Goal: Task Accomplishment & Management: Manage account settings

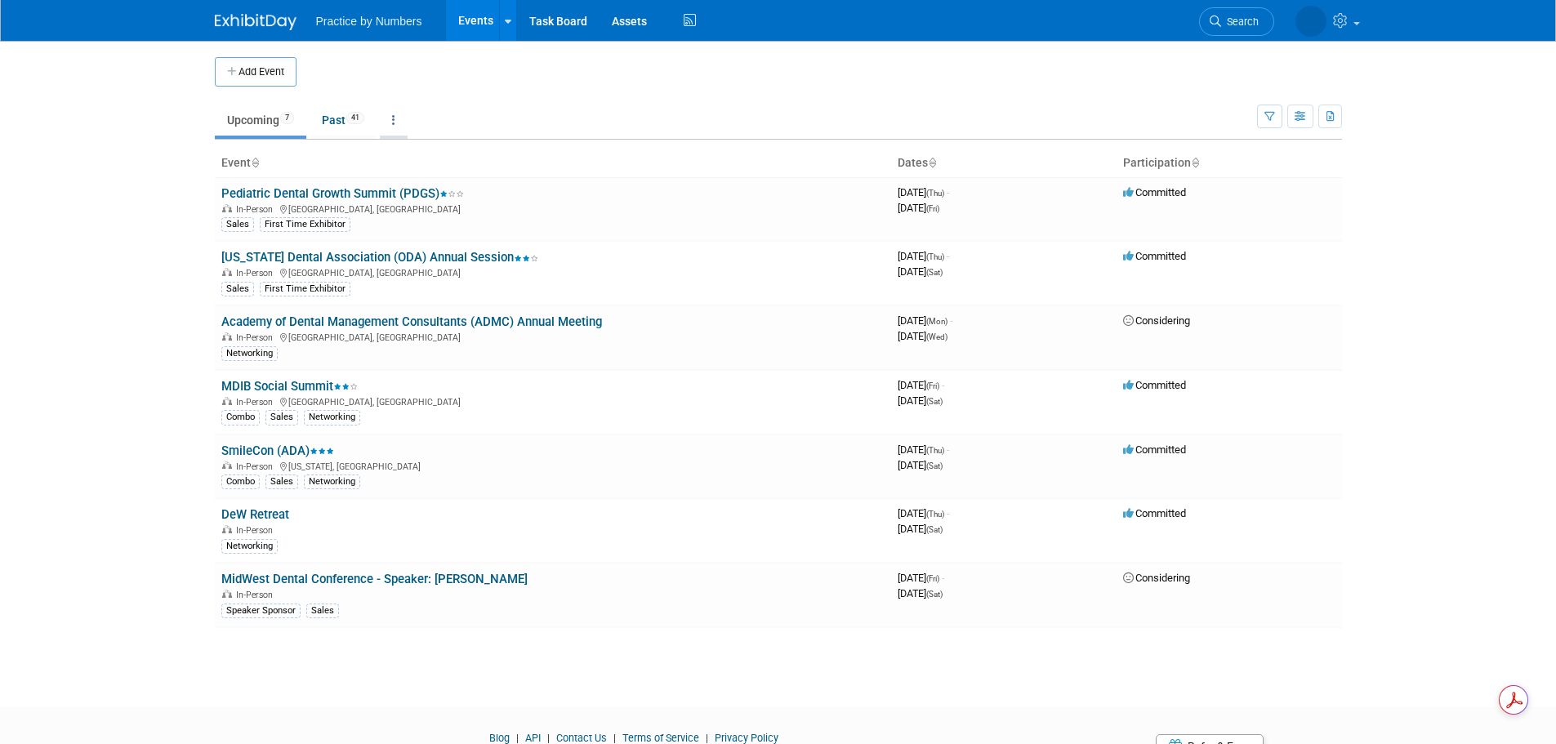
click at [395, 121] on link at bounding box center [394, 120] width 28 height 31
click at [420, 149] on link "All Events 48 Past and Upcoming" at bounding box center [445, 158] width 130 height 36
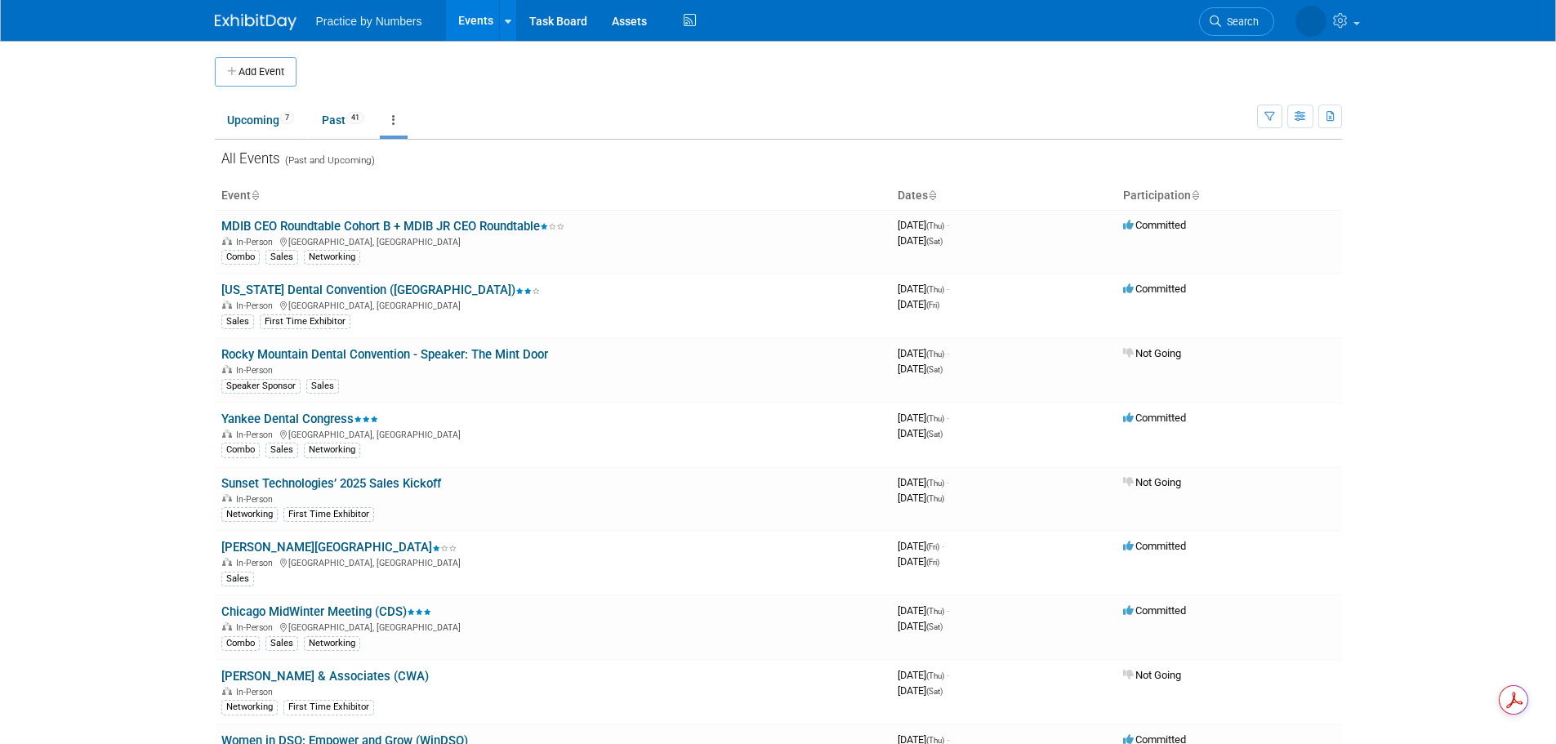
click at [395, 122] on icon at bounding box center [393, 119] width 3 height 11
click at [435, 185] on link "Grouped Annually Events grouped by year" at bounding box center [445, 194] width 130 height 36
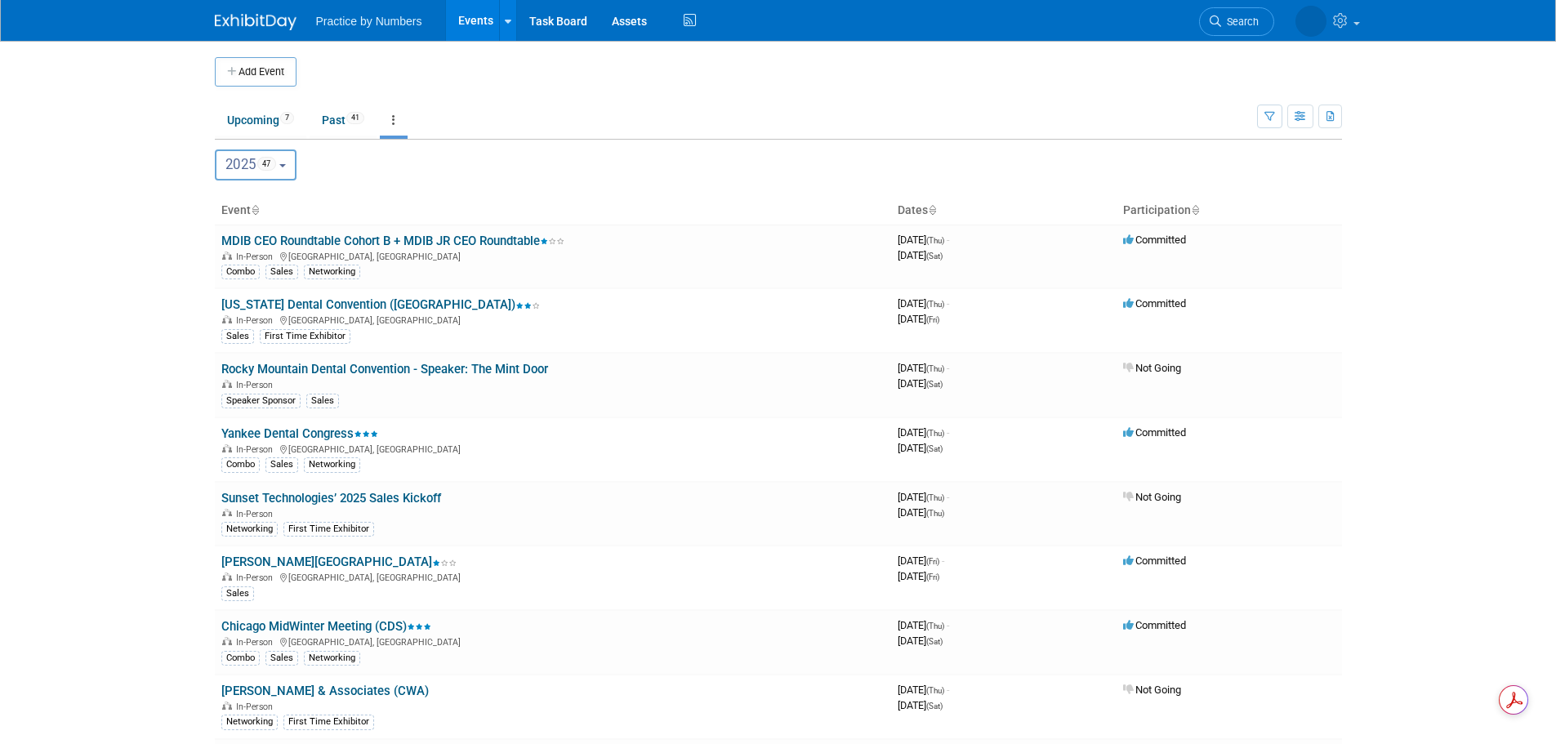
click at [286, 167] on b "button" at bounding box center [282, 165] width 7 height 3
click at [252, 239] on label "2026 1" at bounding box center [258, 237] width 69 height 27
click at [229, 239] on input "2026 1" at bounding box center [223, 236] width 11 height 11
select select "2026"
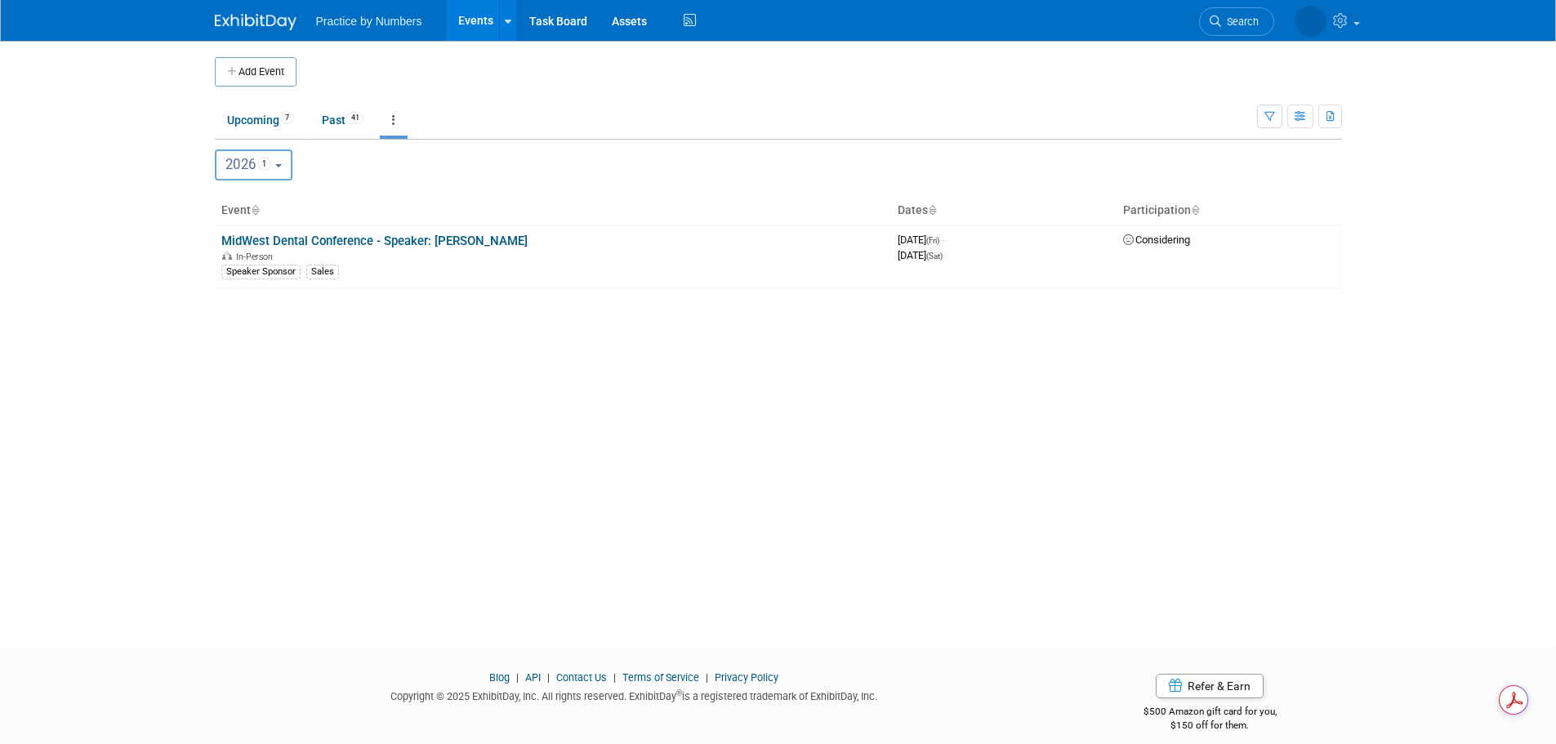
click at [282, 166] on b "button" at bounding box center [278, 165] width 7 height 3
click at [260, 201] on label "2025 47" at bounding box center [258, 203] width 69 height 27
click at [229, 201] on input "2025 47" at bounding box center [223, 203] width 11 height 11
select select "2025"
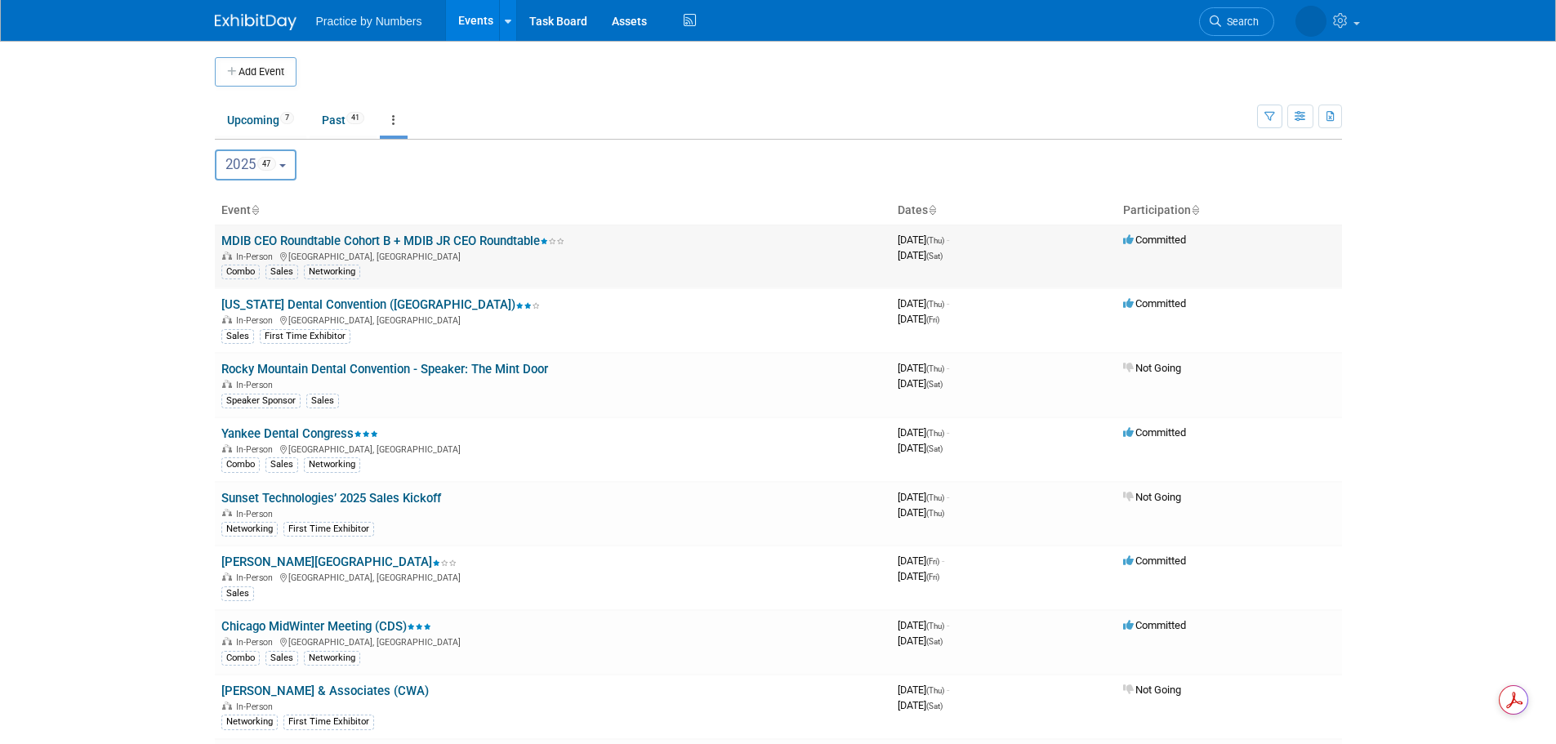
click at [441, 236] on link "MDIB CEO Roundtable Cohort B + MDIB JR CEO Roundtable" at bounding box center [392, 241] width 343 height 15
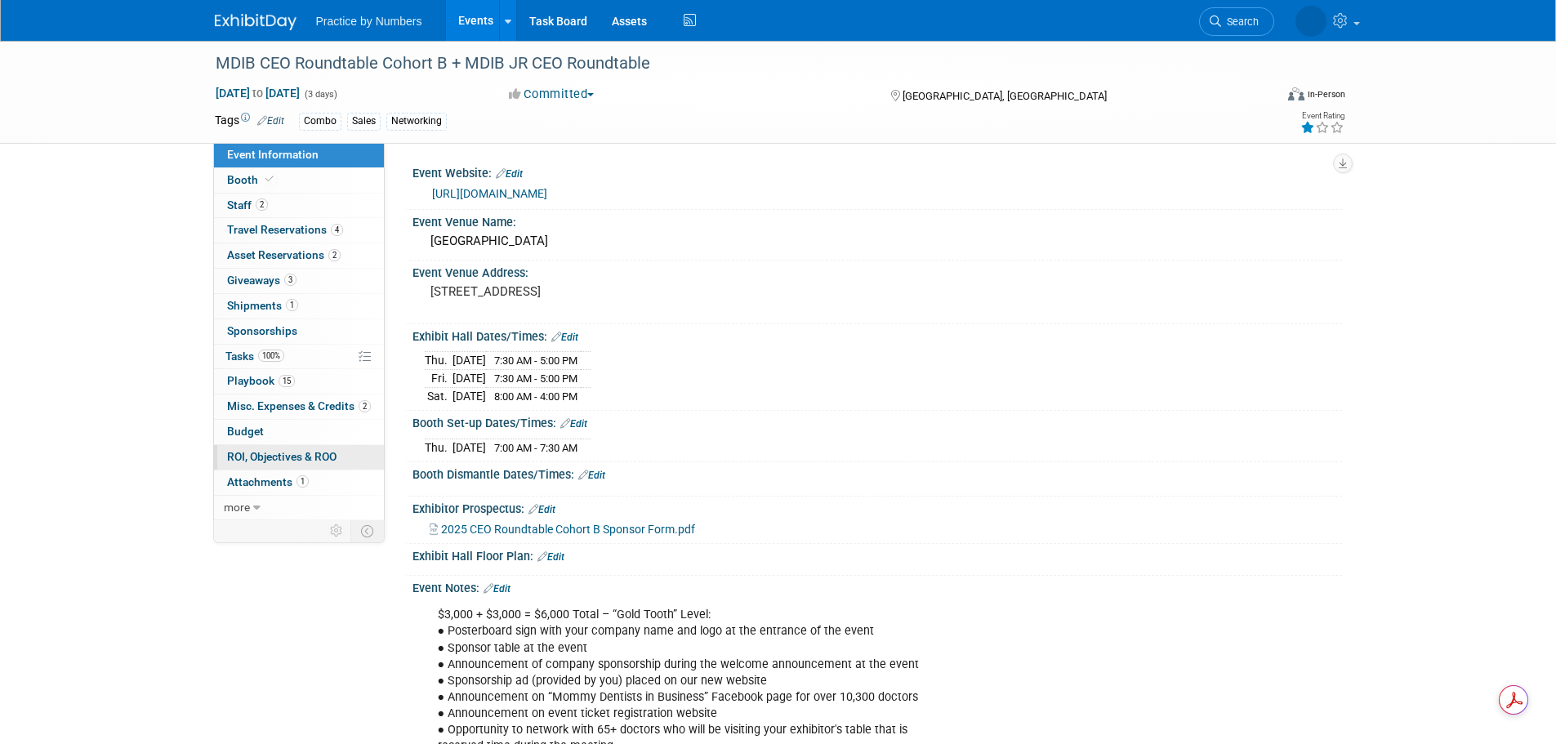
click at [294, 450] on span "ROI, Objectives & ROO 0" at bounding box center [281, 456] width 109 height 13
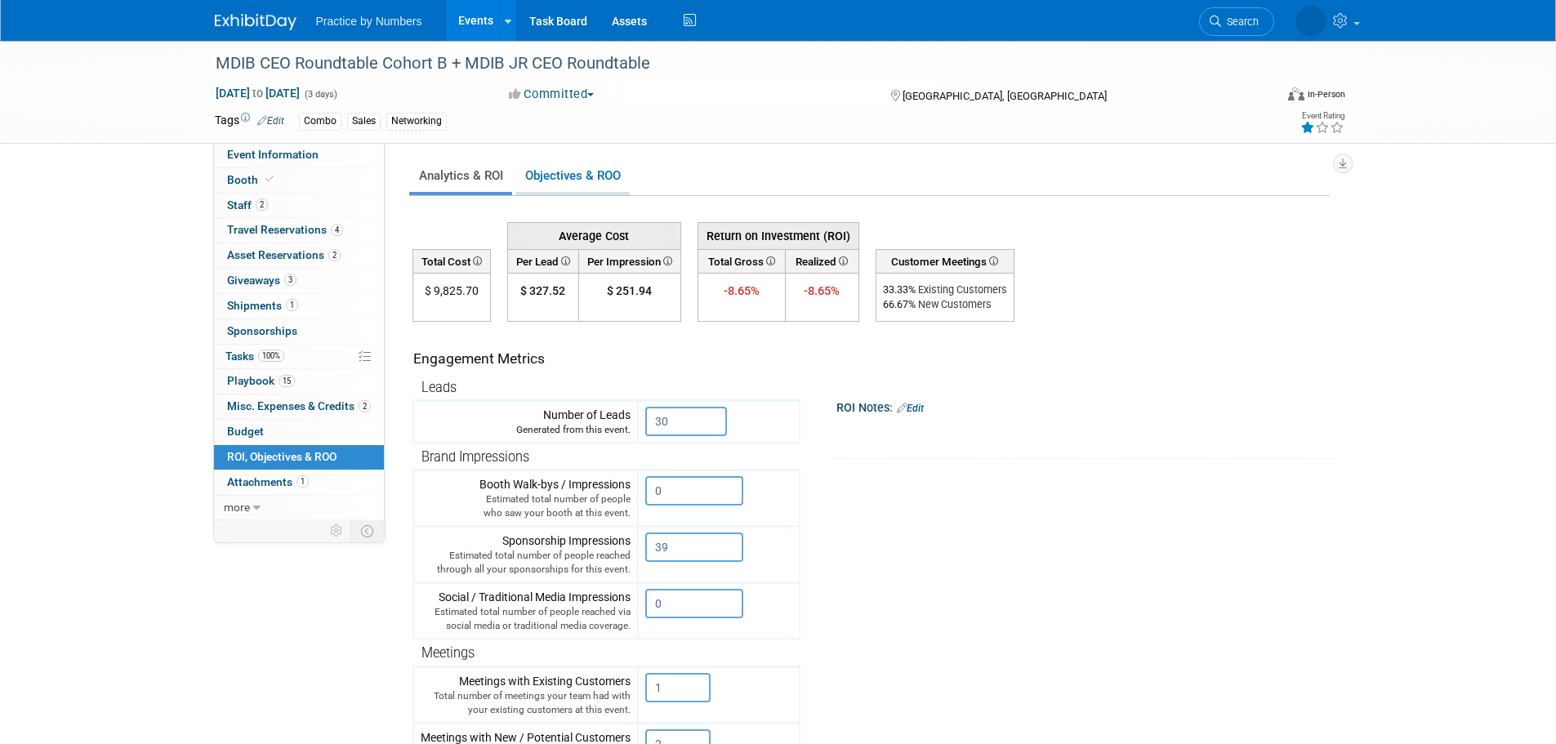
click at [597, 179] on link "Objectives & ROO 0" at bounding box center [572, 176] width 114 height 32
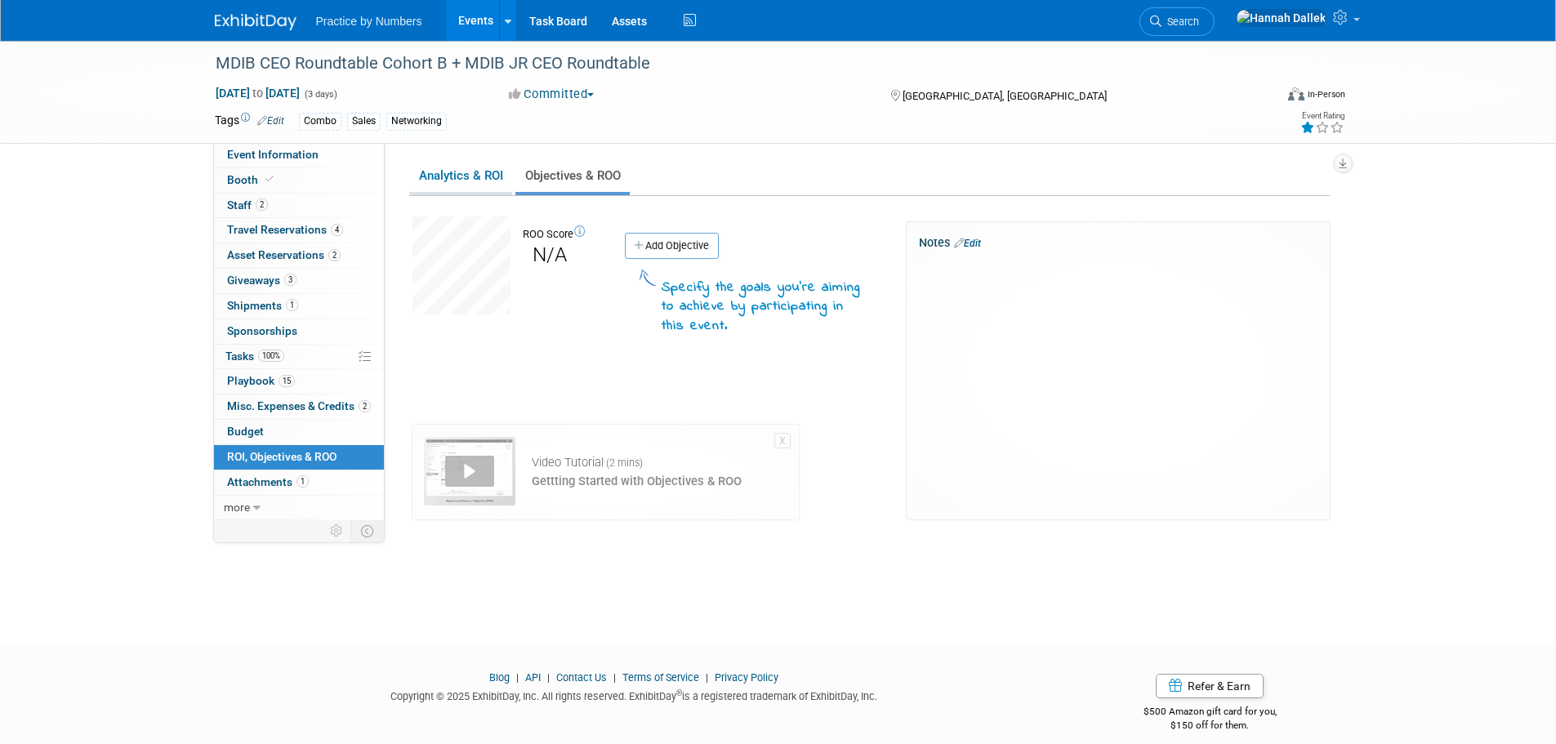
click at [494, 172] on link "Analytics & ROI" at bounding box center [460, 176] width 103 height 32
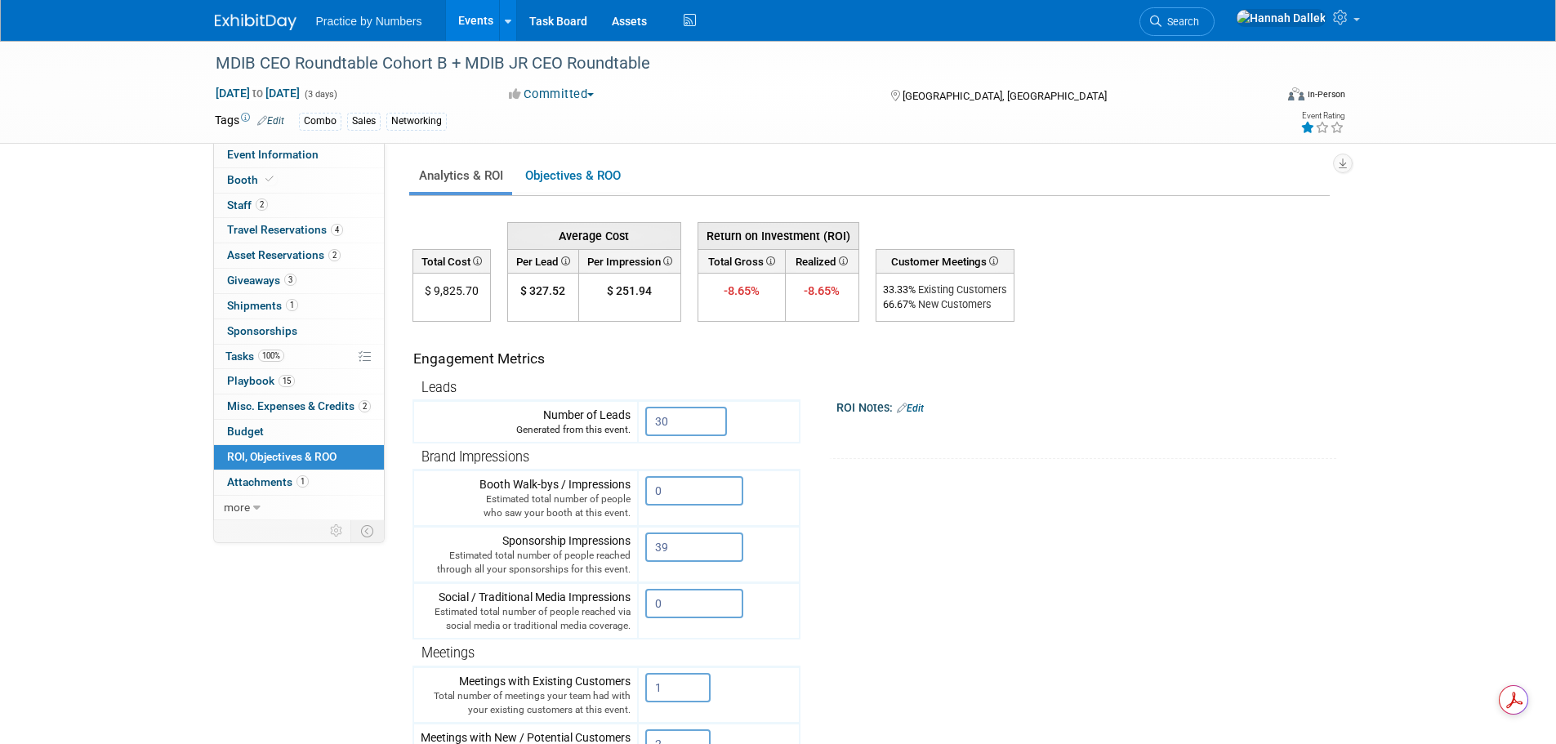
click at [919, 408] on link "Edit" at bounding box center [910, 408] width 27 height 11
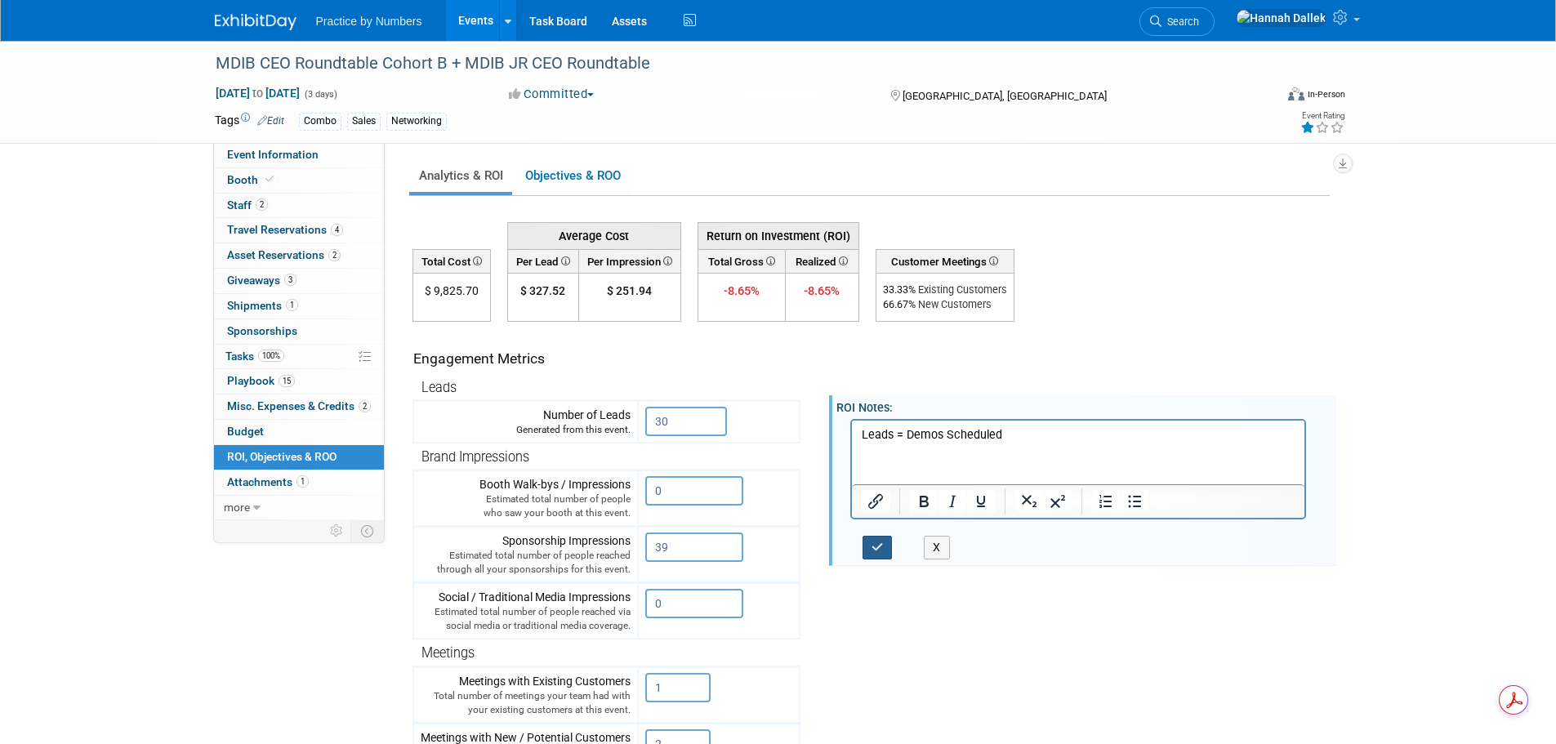
click at [874, 547] on icon "button" at bounding box center [878, 547] width 12 height 11
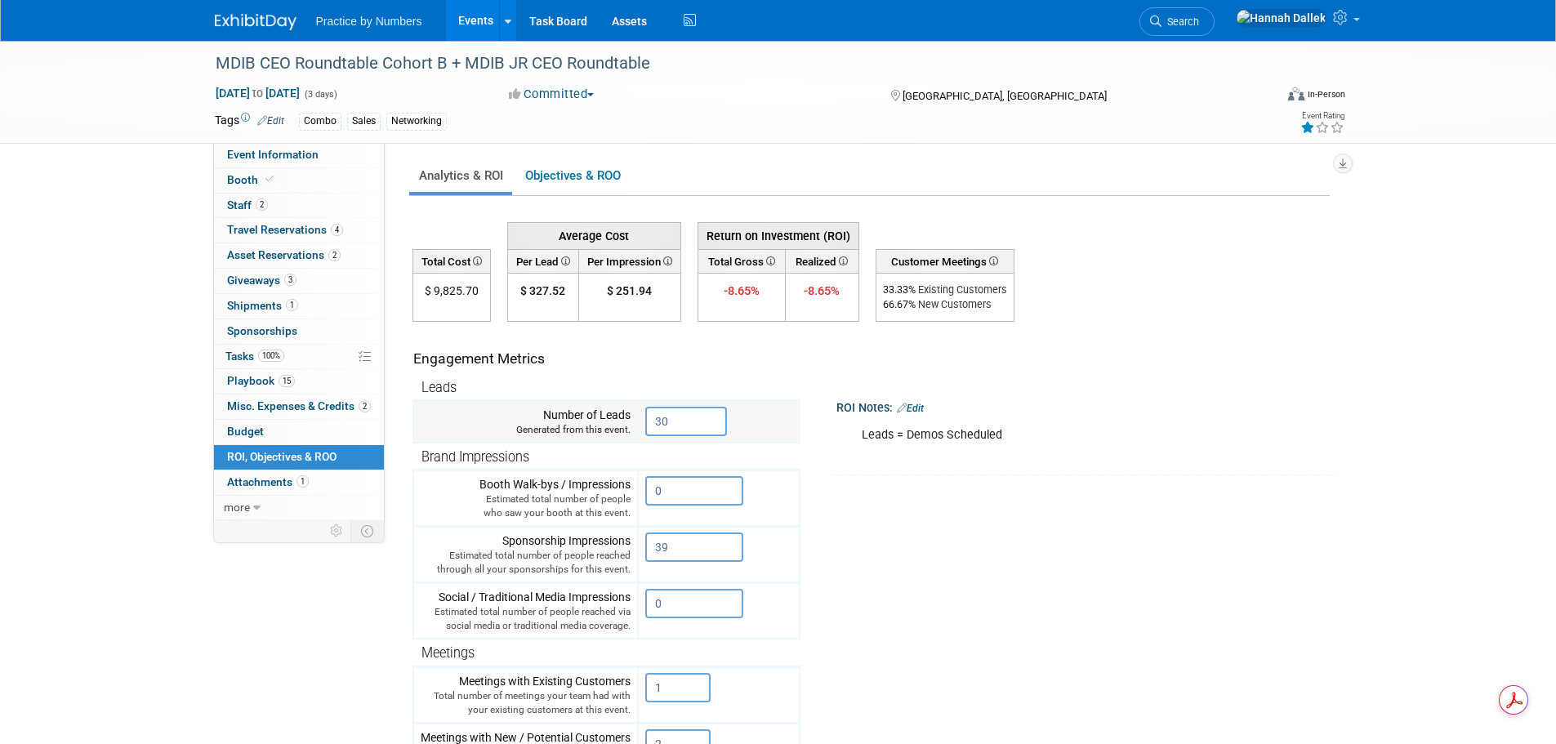
drag, startPoint x: 676, startPoint y: 421, endPoint x: 644, endPoint y: 421, distance: 31.9
click at [644, 421] on td "30 X" at bounding box center [719, 422] width 162 height 42
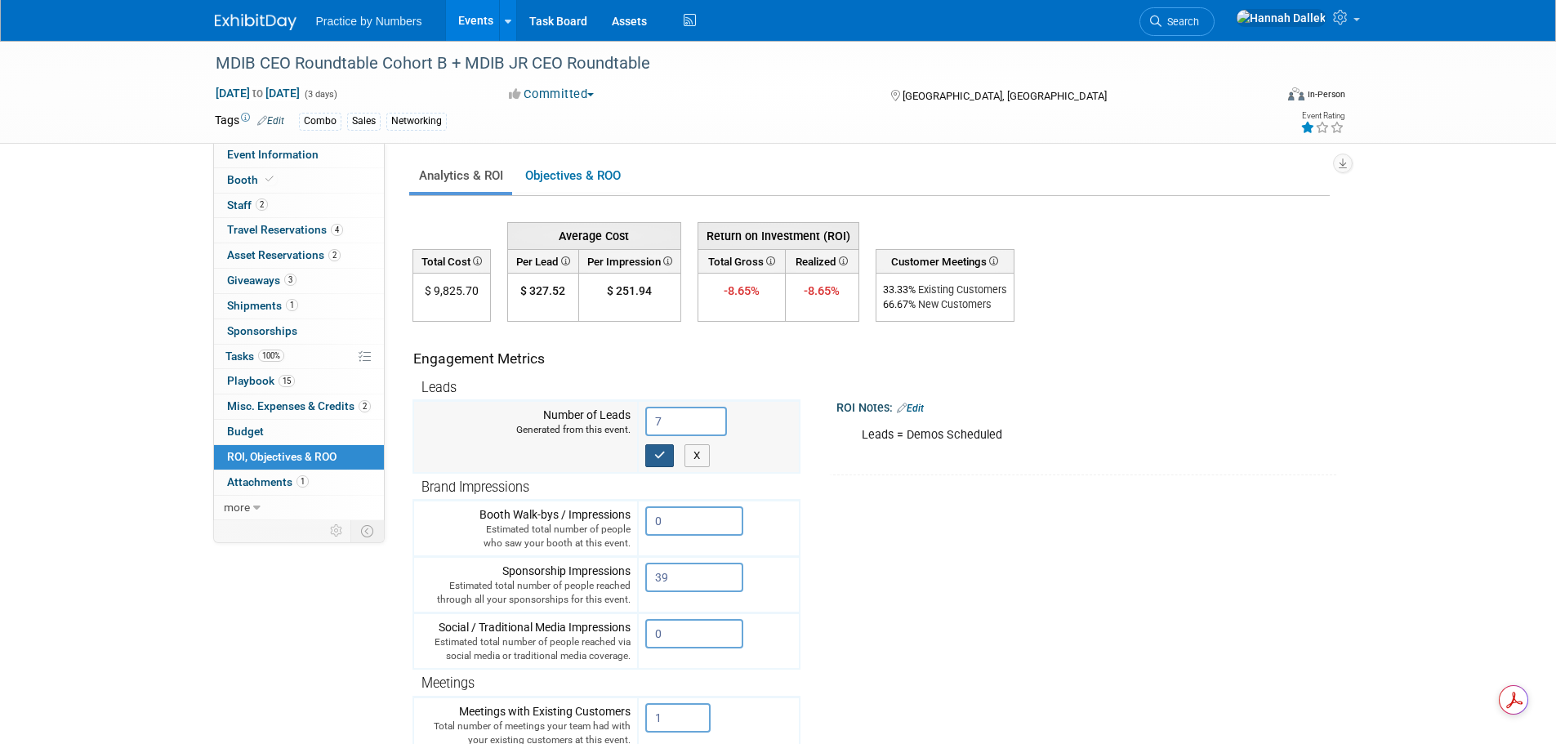
type input "7"
click at [661, 458] on icon "button" at bounding box center [659, 455] width 11 height 11
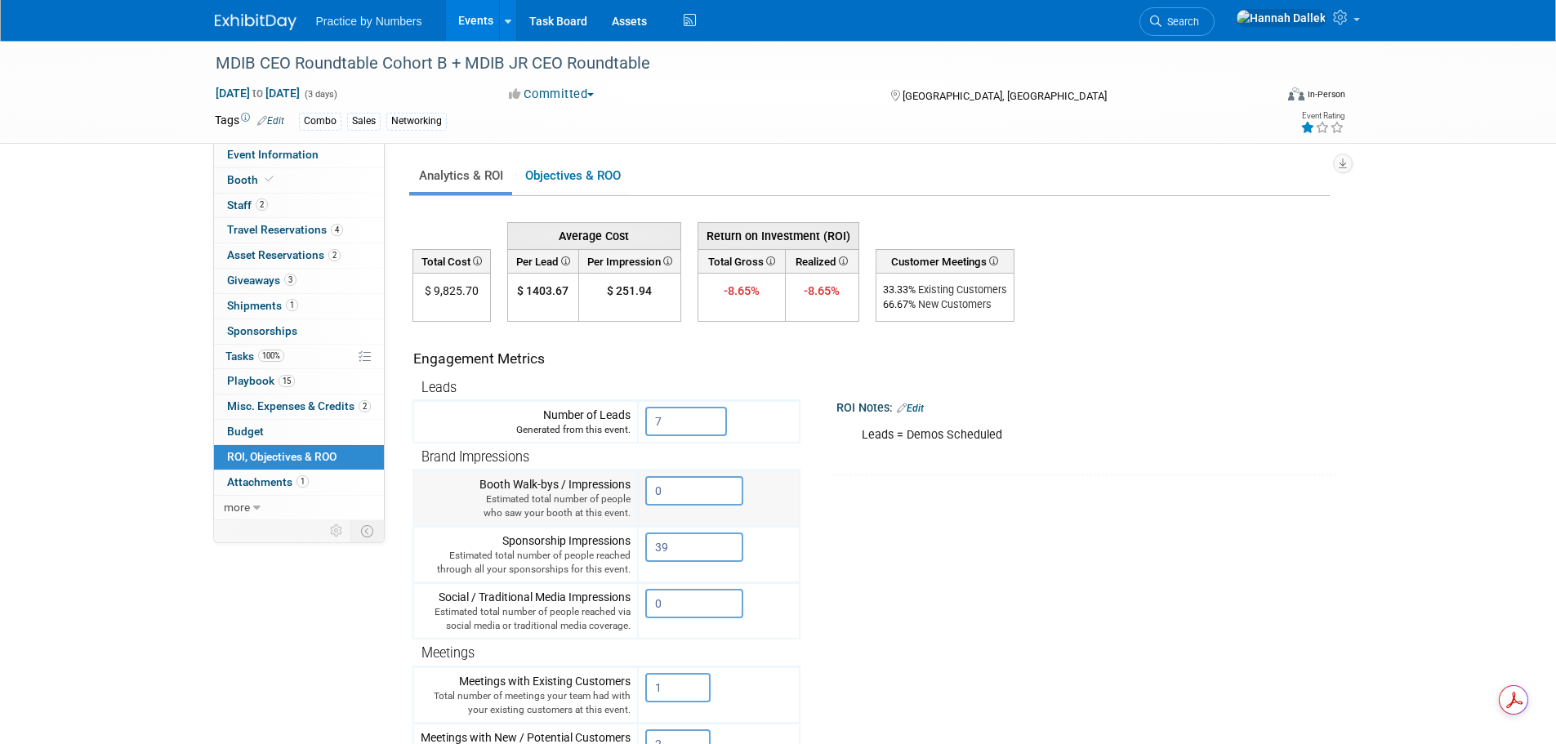
drag, startPoint x: 678, startPoint y: 493, endPoint x: 644, endPoint y: 492, distance: 34.3
click at [644, 492] on td "0 X" at bounding box center [719, 498] width 162 height 56
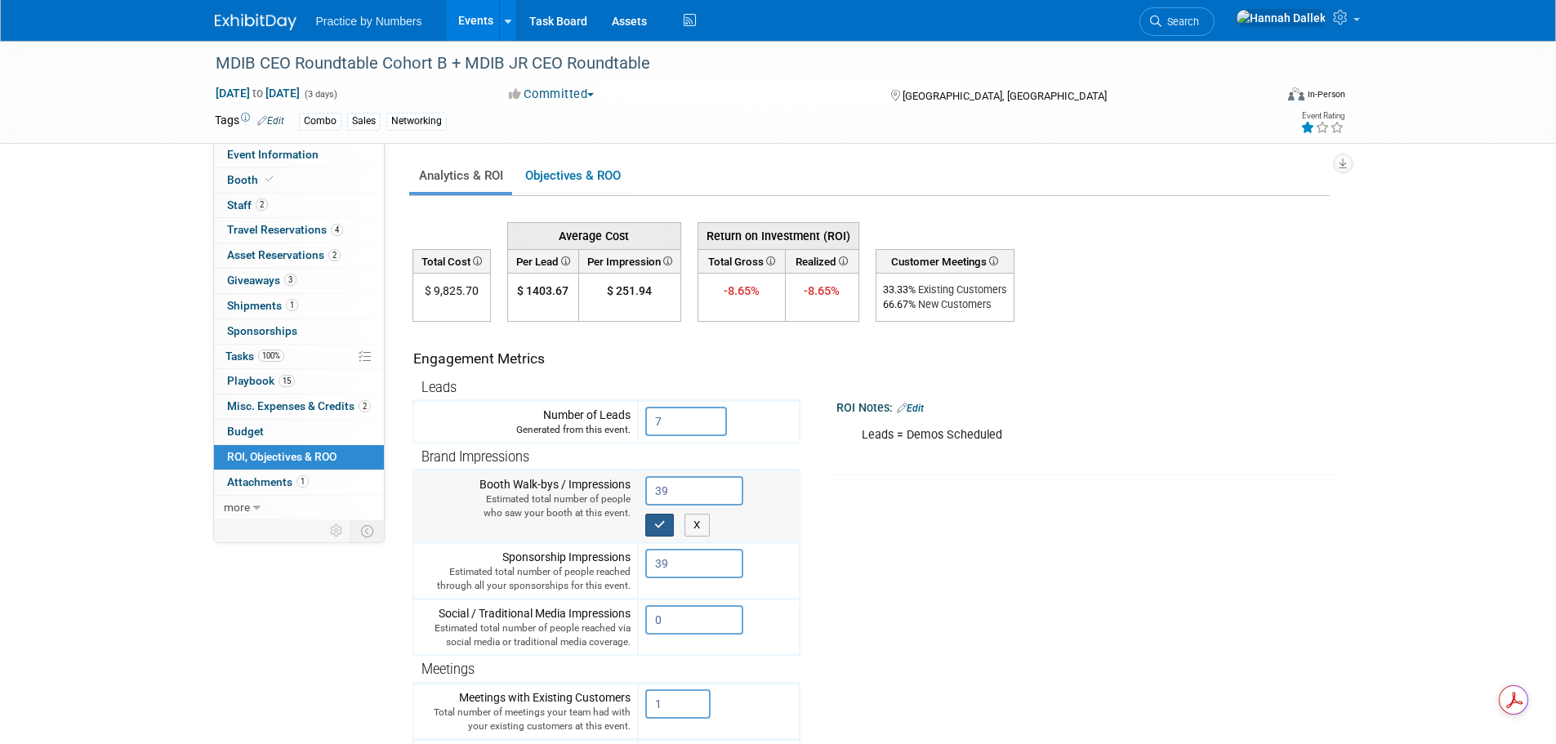
type input "39"
click at [662, 530] on icon "button" at bounding box center [659, 524] width 11 height 11
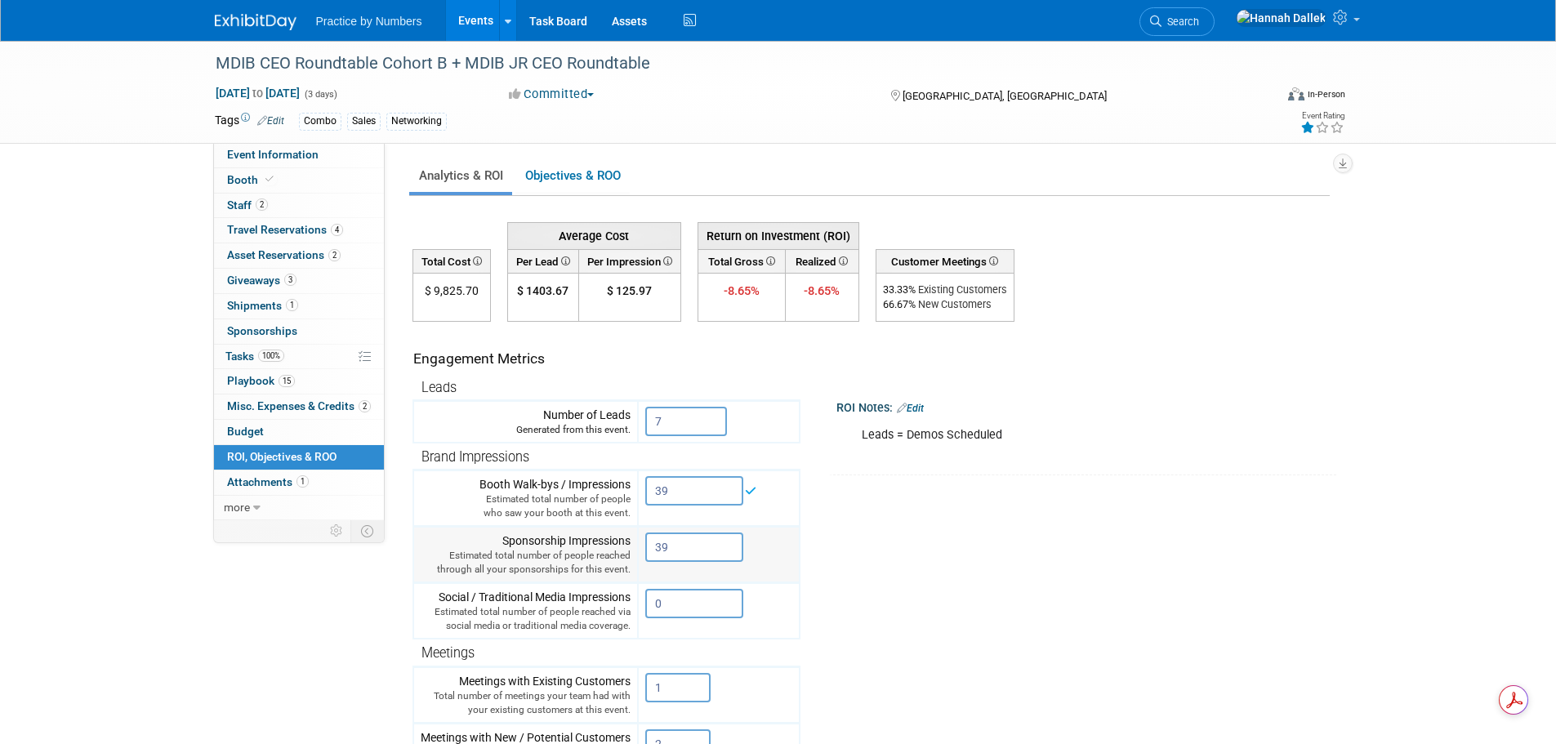
drag, startPoint x: 692, startPoint y: 551, endPoint x: 633, endPoint y: 552, distance: 58.8
click at [633, 552] on tr "Sponsorship Impressions Estimated total number of people reached through all yo…" at bounding box center [606, 555] width 386 height 56
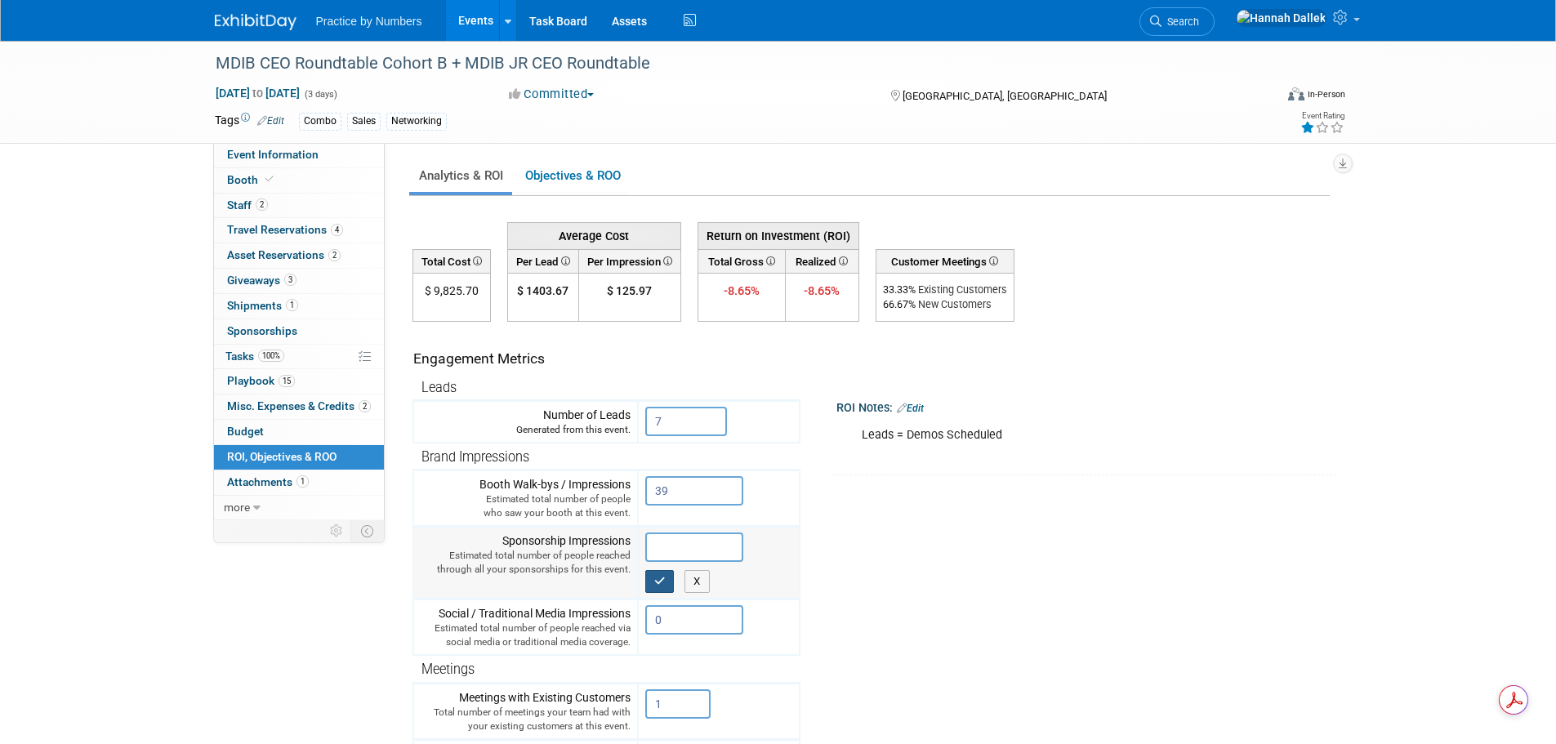
click at [666, 586] on icon "button" at bounding box center [659, 581] width 11 height 11
type input "0"
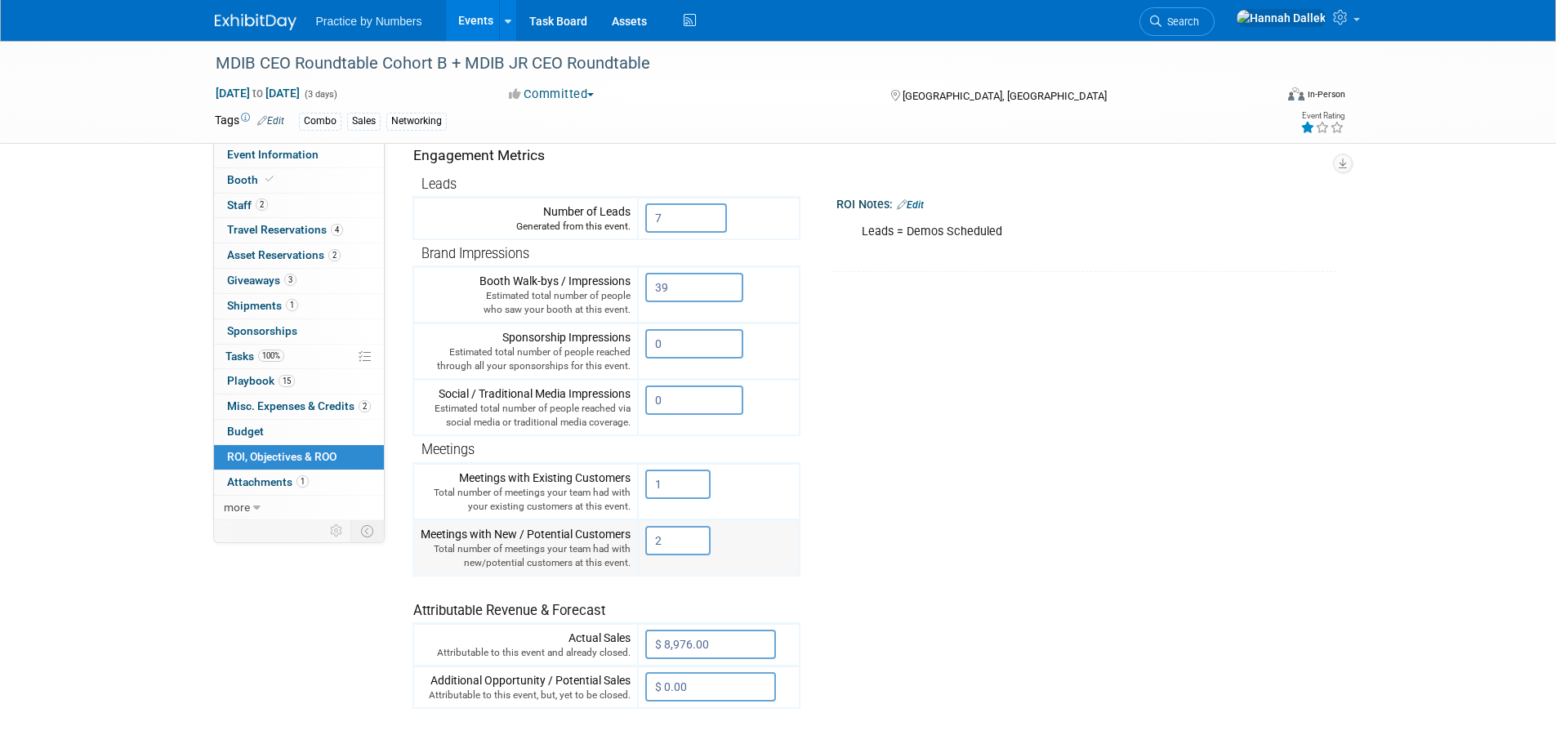
scroll to position [327, 0]
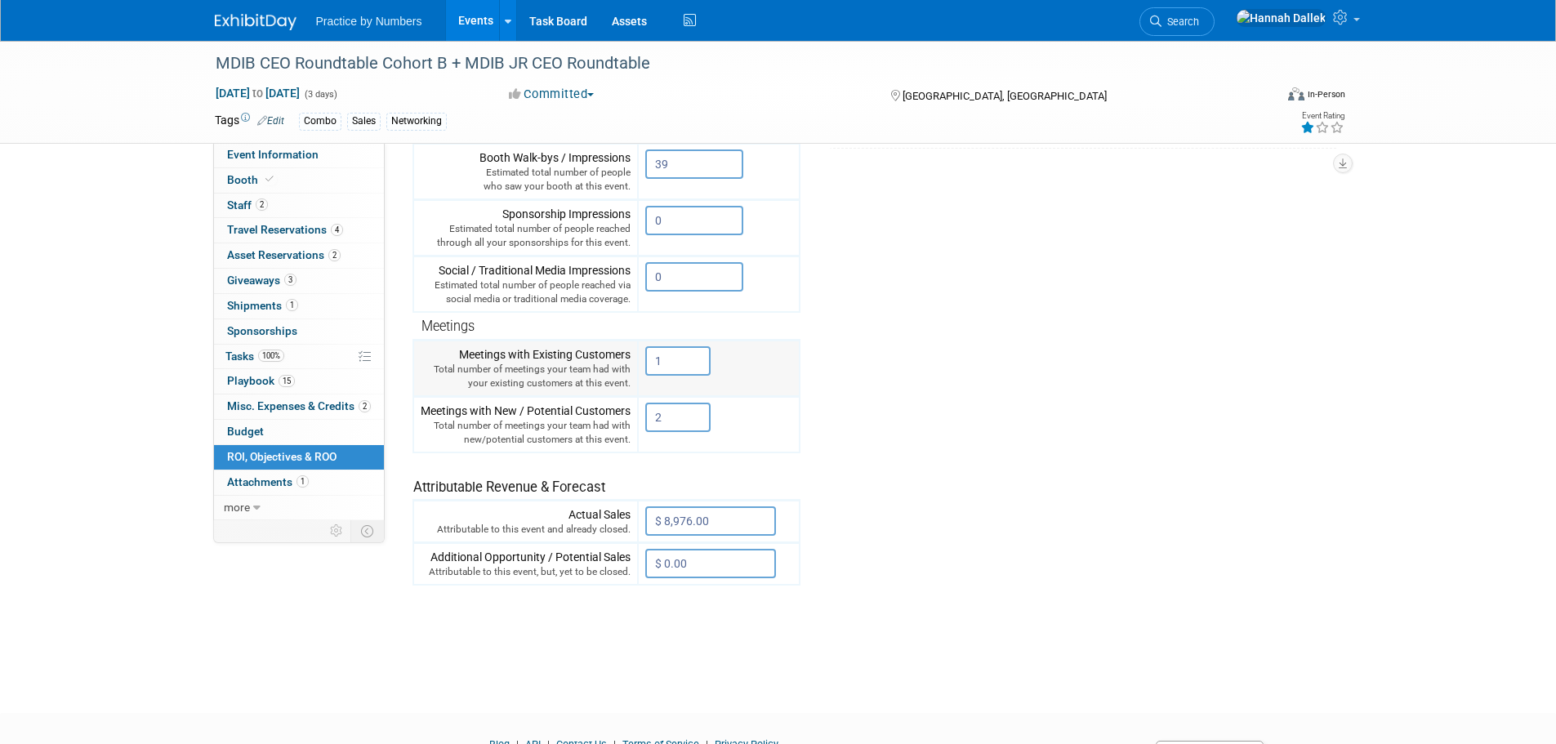
click at [668, 363] on input "1" at bounding box center [677, 360] width 65 height 29
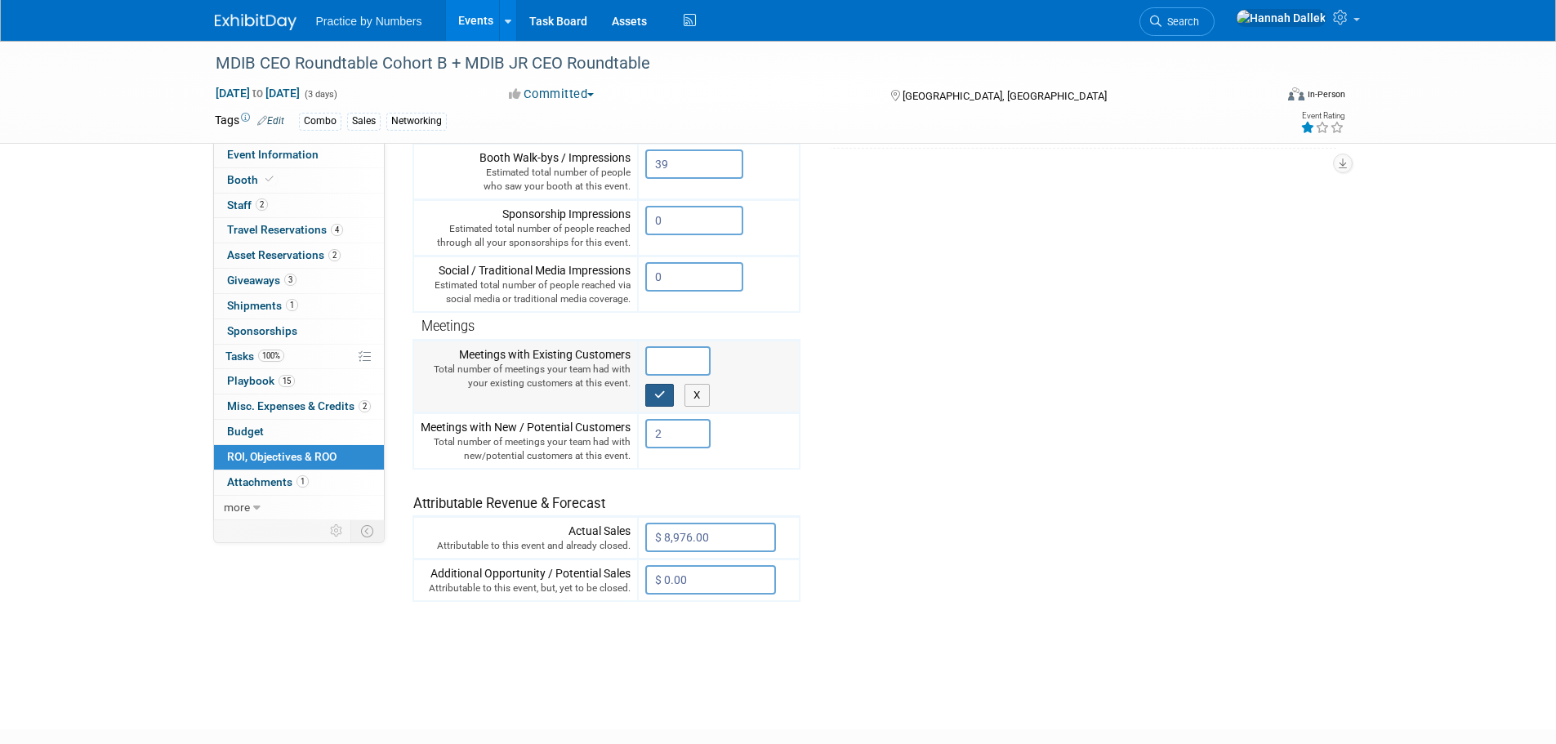
click at [663, 393] on icon "button" at bounding box center [659, 395] width 11 height 11
type input "0"
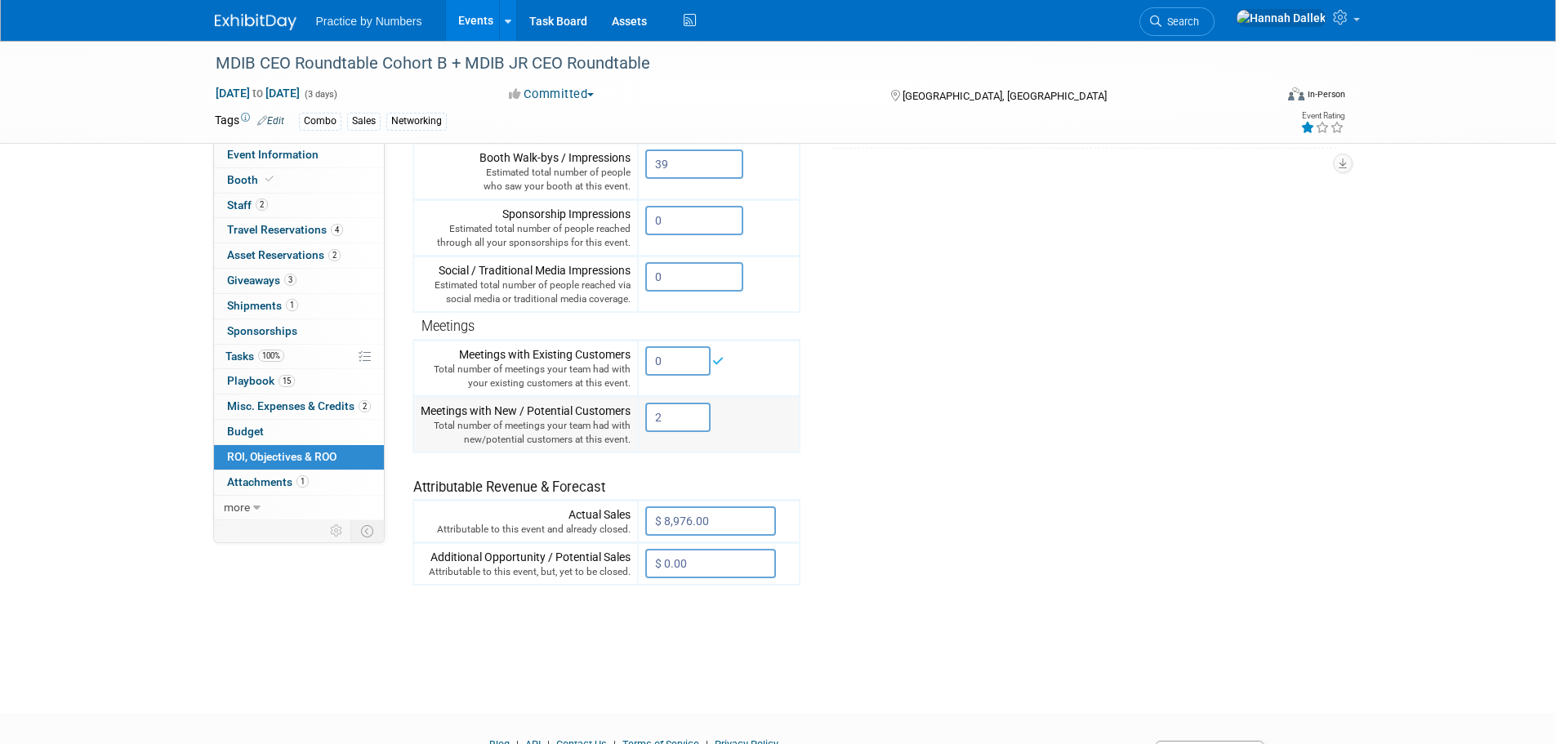
click at [670, 424] on input "2" at bounding box center [677, 417] width 65 height 29
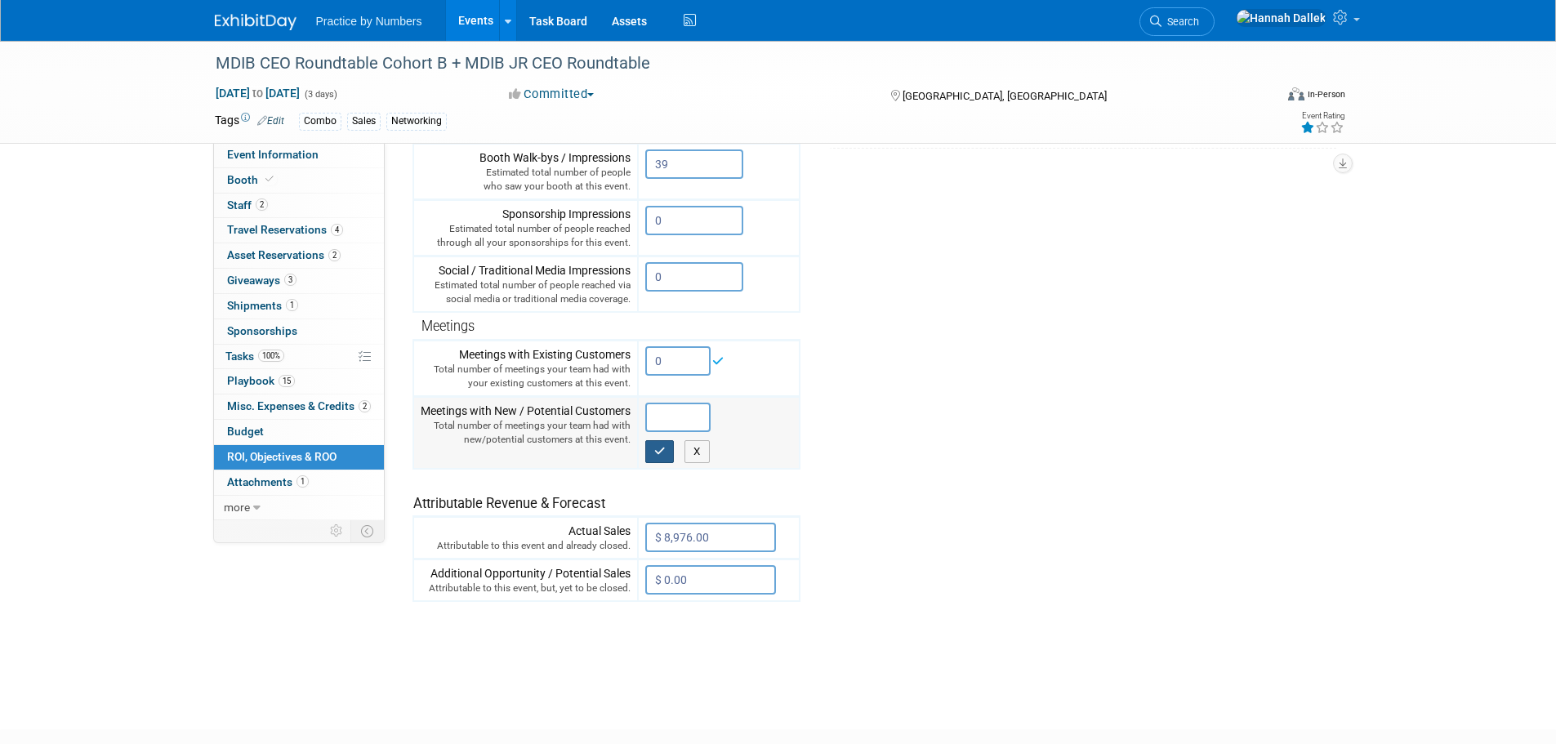
click at [671, 448] on button "button" at bounding box center [659, 451] width 29 height 23
type input "0"
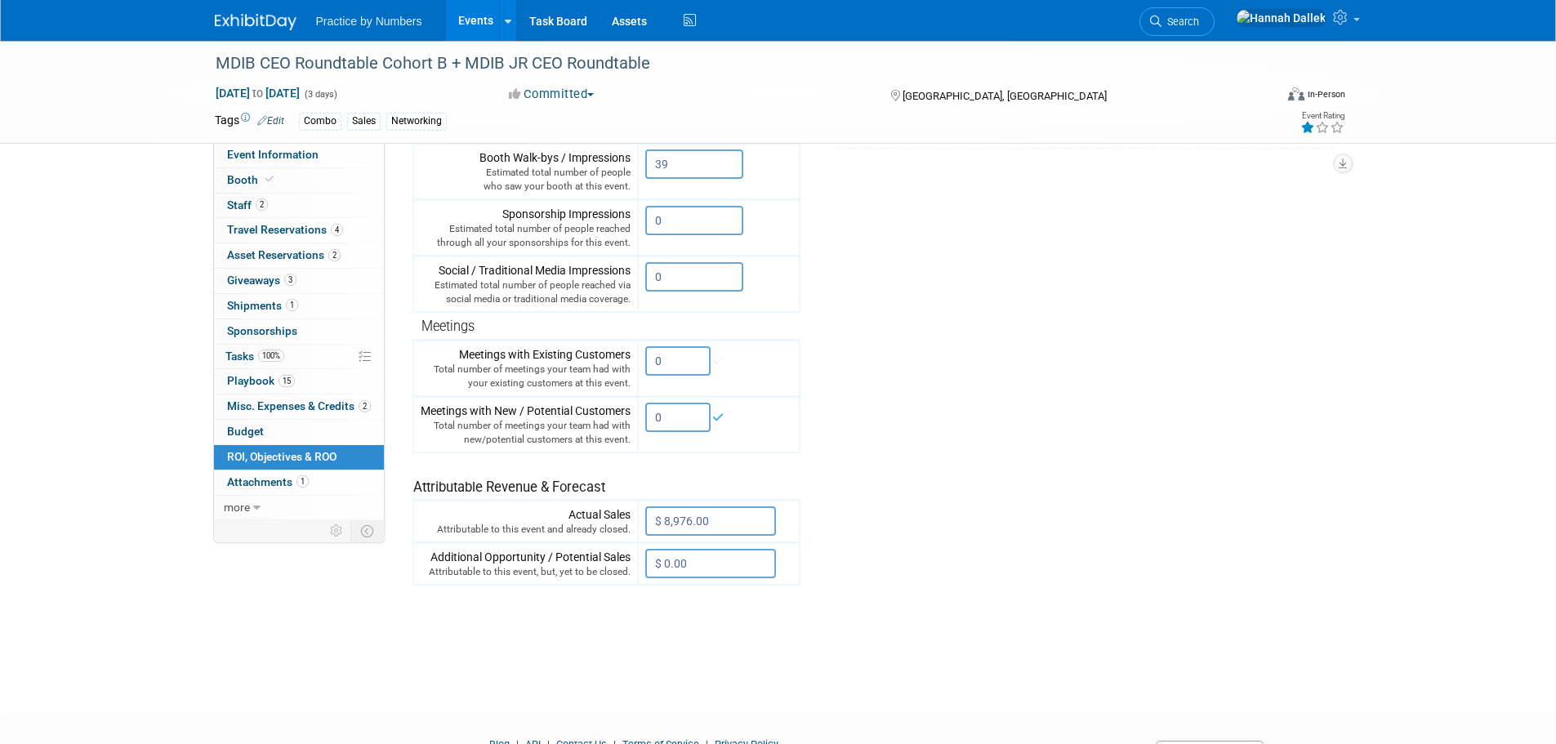
click at [852, 417] on tr "Engagement Metrics Leads Generated from this event. 7 X Brand Impressions 39" at bounding box center [870, 290] width 917 height 591
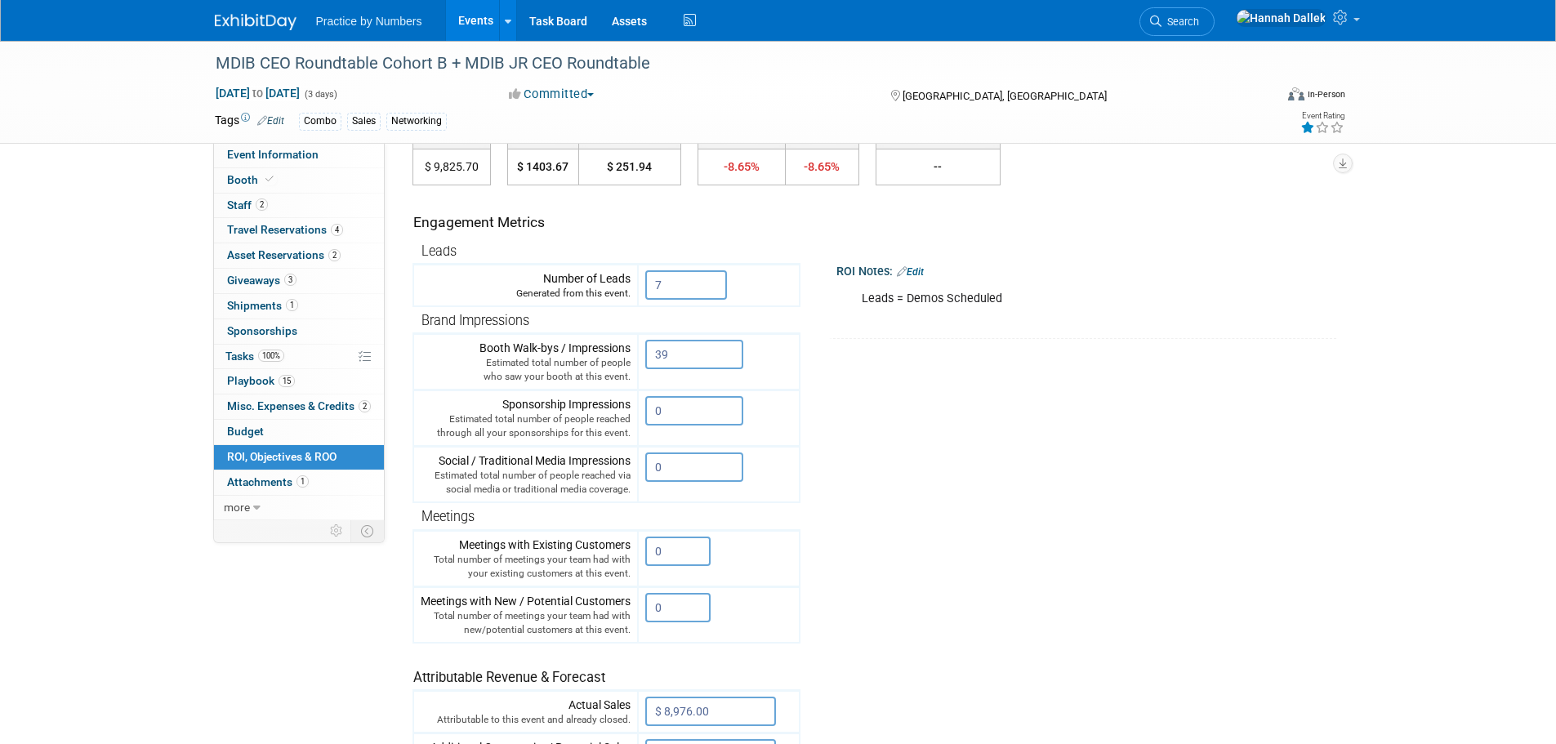
scroll to position [163, 0]
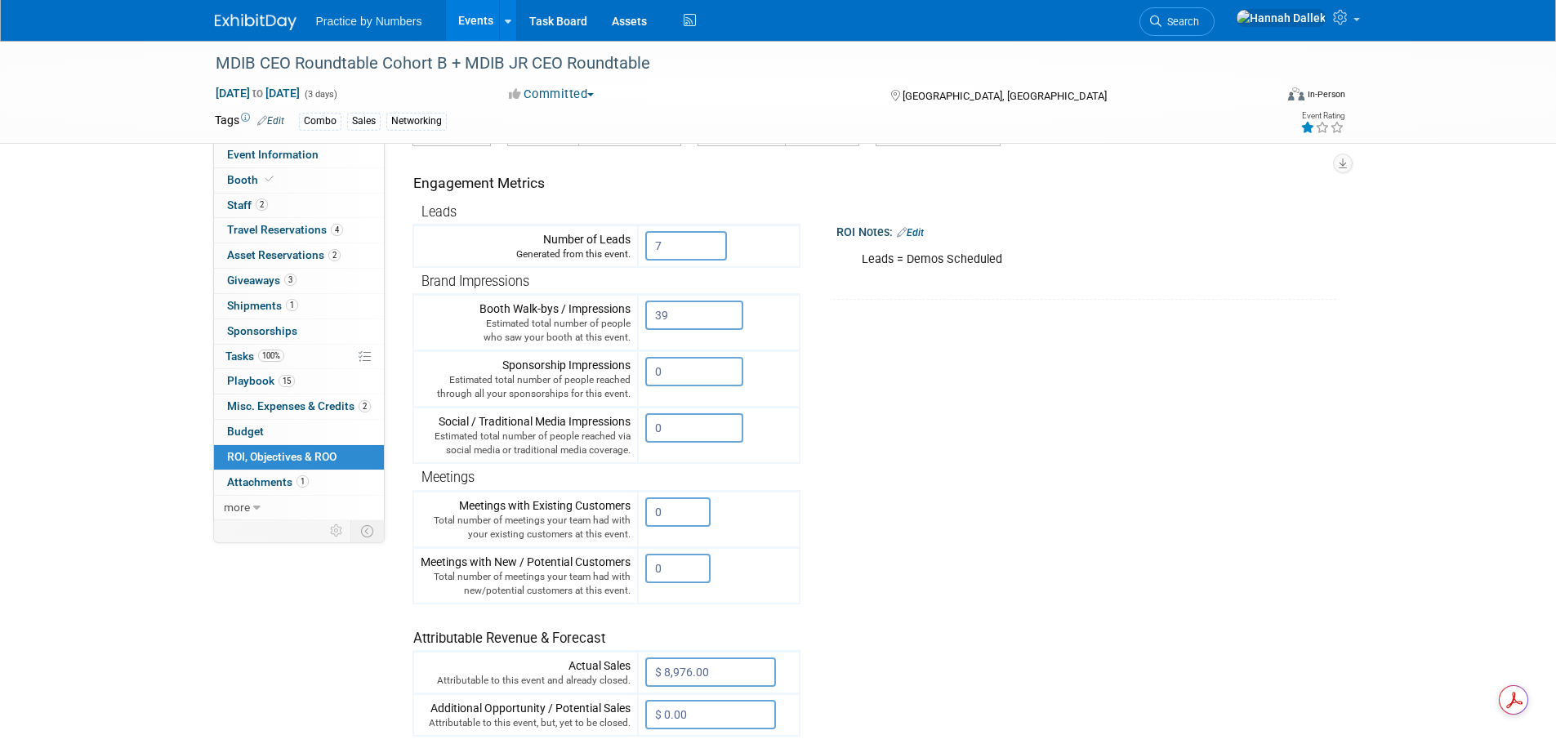
click at [943, 270] on div "Leads = Demos Scheduled" at bounding box center [1078, 259] width 457 height 33
click at [1001, 261] on div "Leads = Demos Scheduled" at bounding box center [1078, 259] width 457 height 33
click at [924, 234] on link "Edit" at bounding box center [910, 232] width 27 height 11
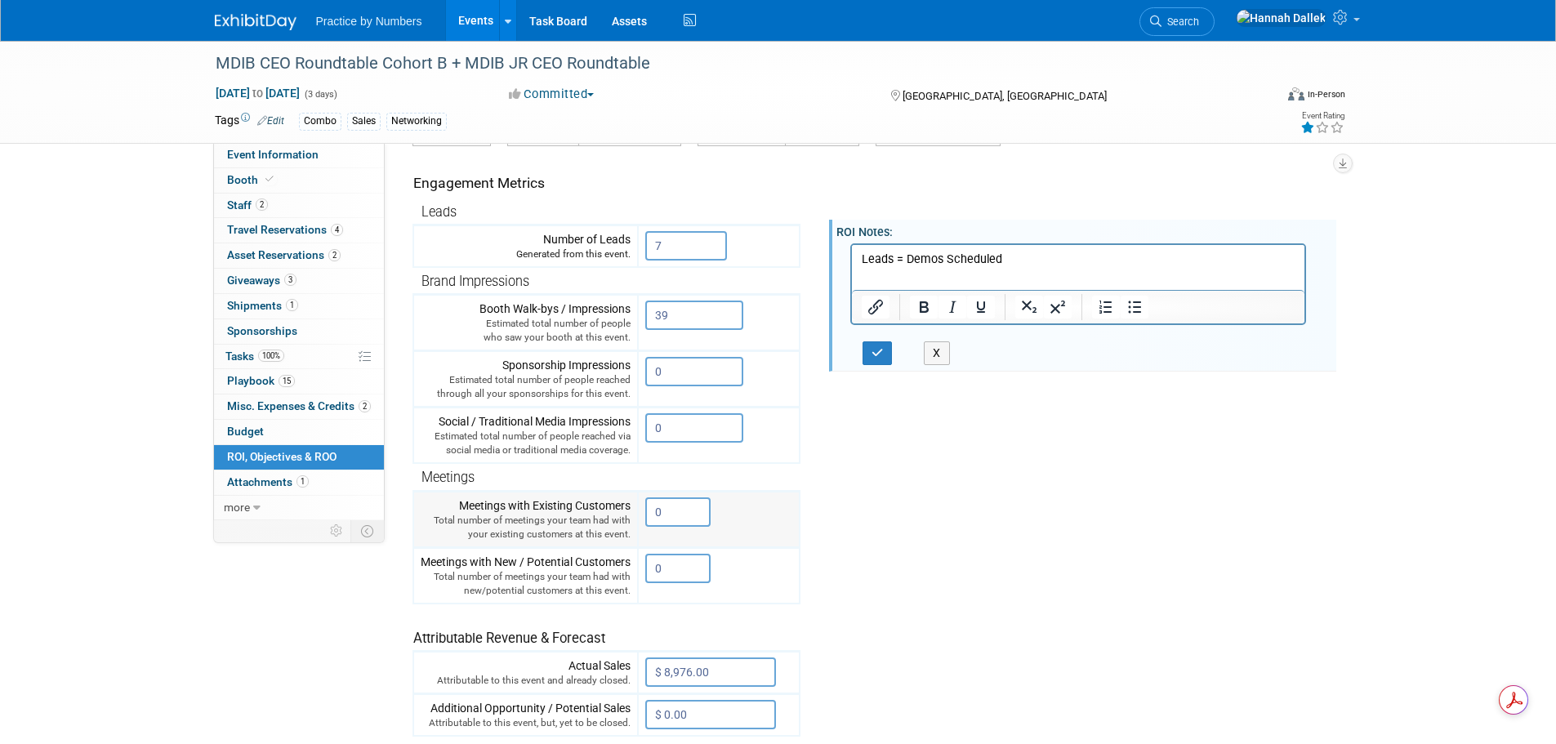
click at [680, 519] on input "0" at bounding box center [677, 511] width 65 height 29
click at [678, 572] on input "0" at bounding box center [677, 568] width 65 height 29
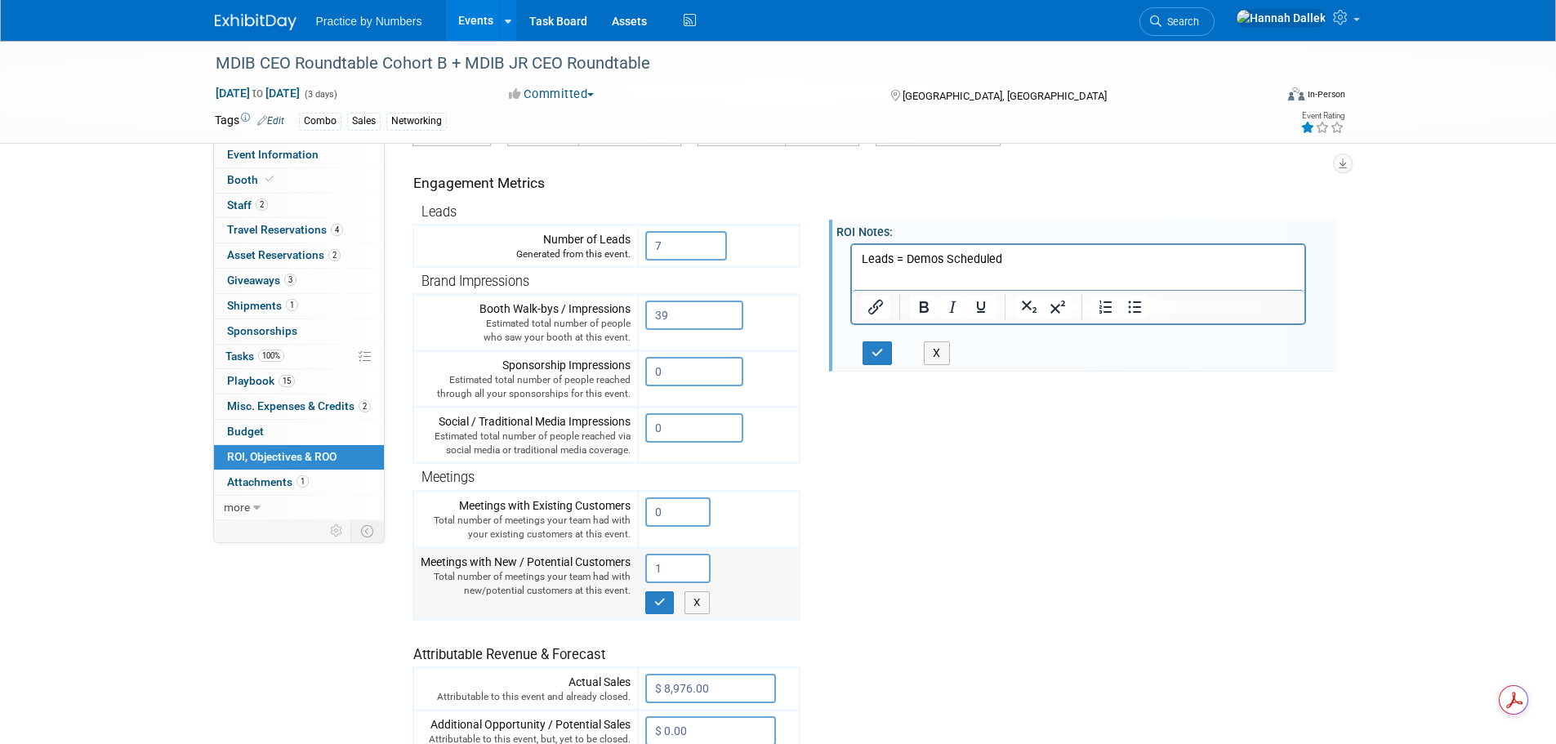
type input "1"
click at [676, 601] on div "X" at bounding box center [718, 602] width 147 height 23
click at [656, 600] on icon "button" at bounding box center [659, 602] width 11 height 11
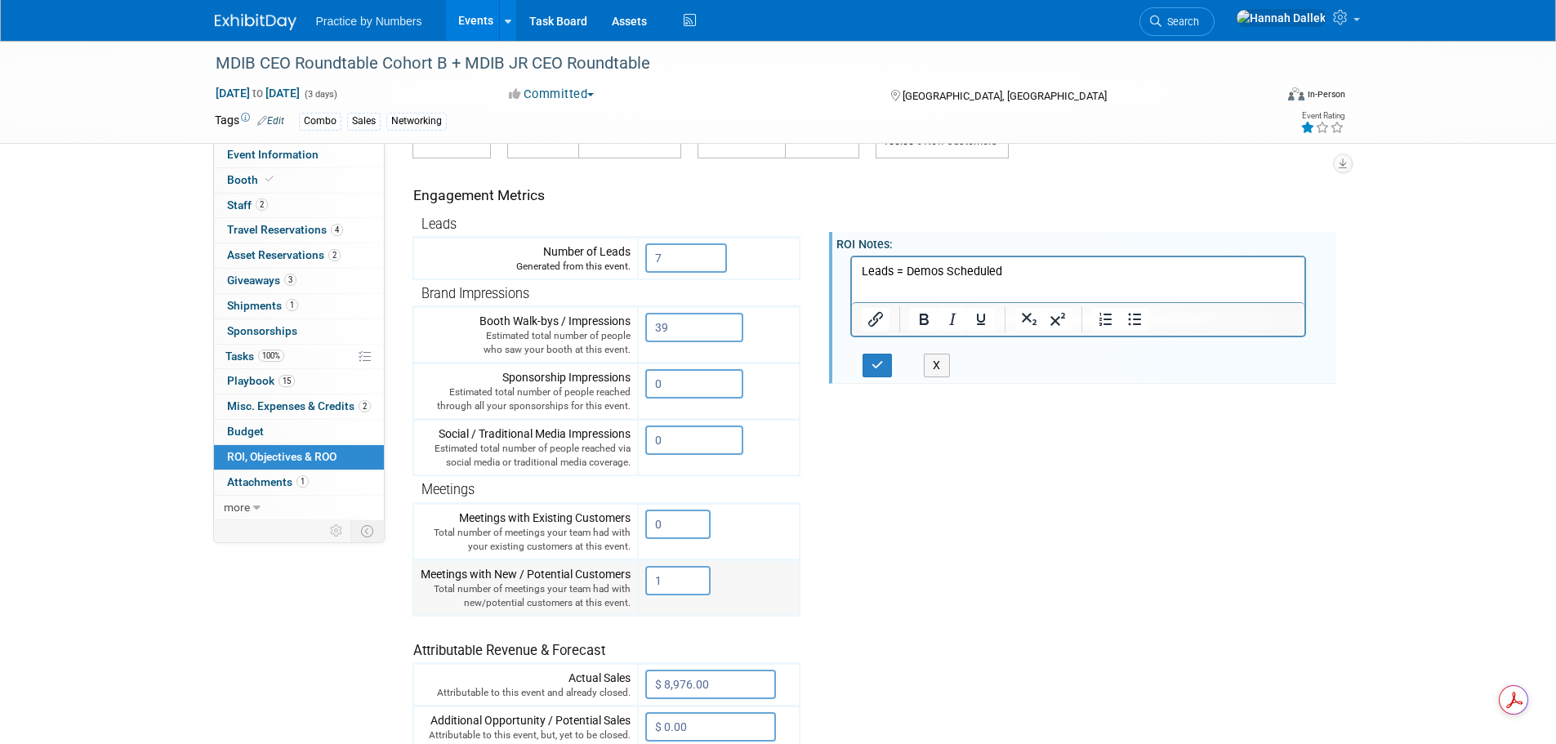
drag, startPoint x: 673, startPoint y: 578, endPoint x: 653, endPoint y: 577, distance: 20.4
click at [653, 577] on input "1" at bounding box center [677, 580] width 65 height 29
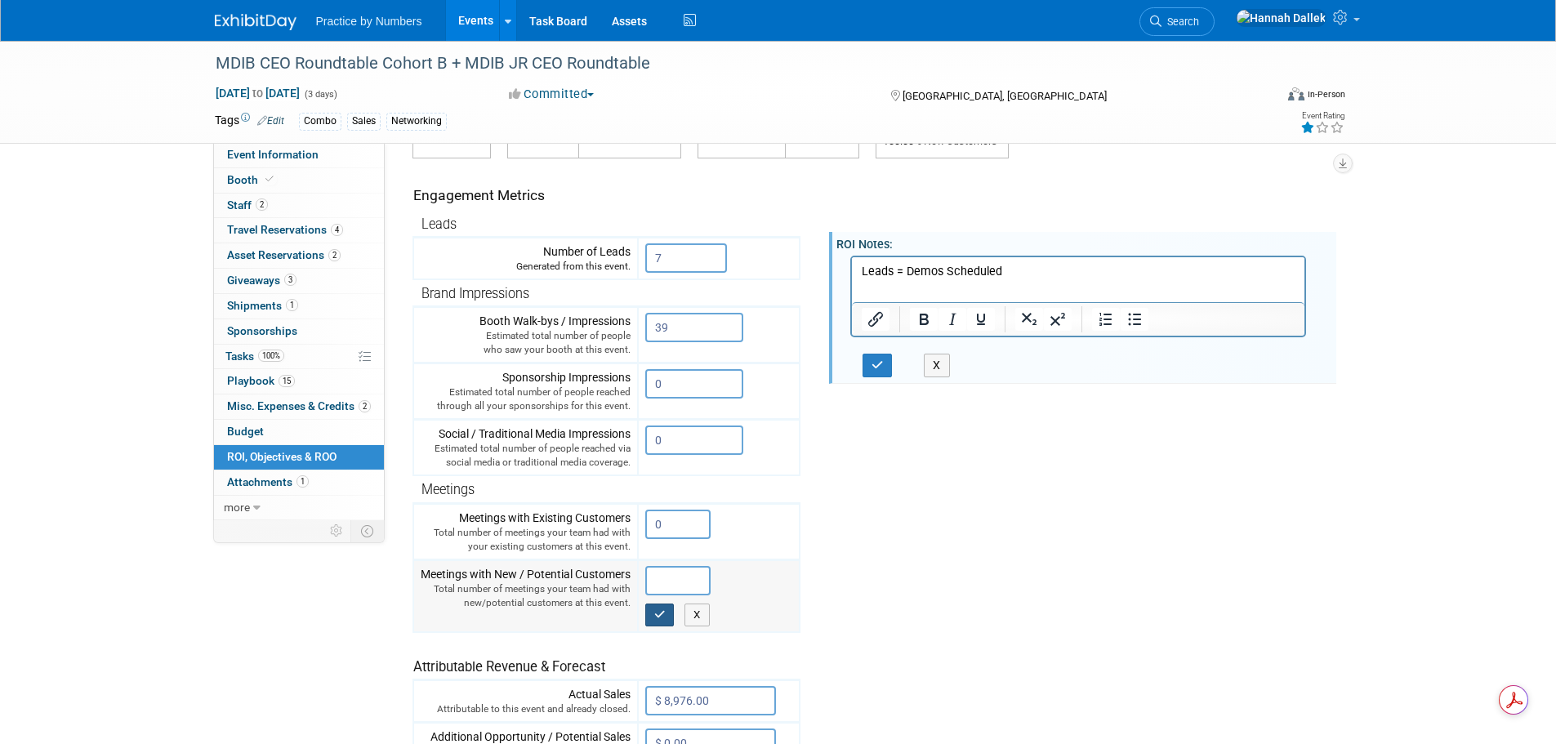
click at [668, 612] on button "button" at bounding box center [659, 615] width 29 height 23
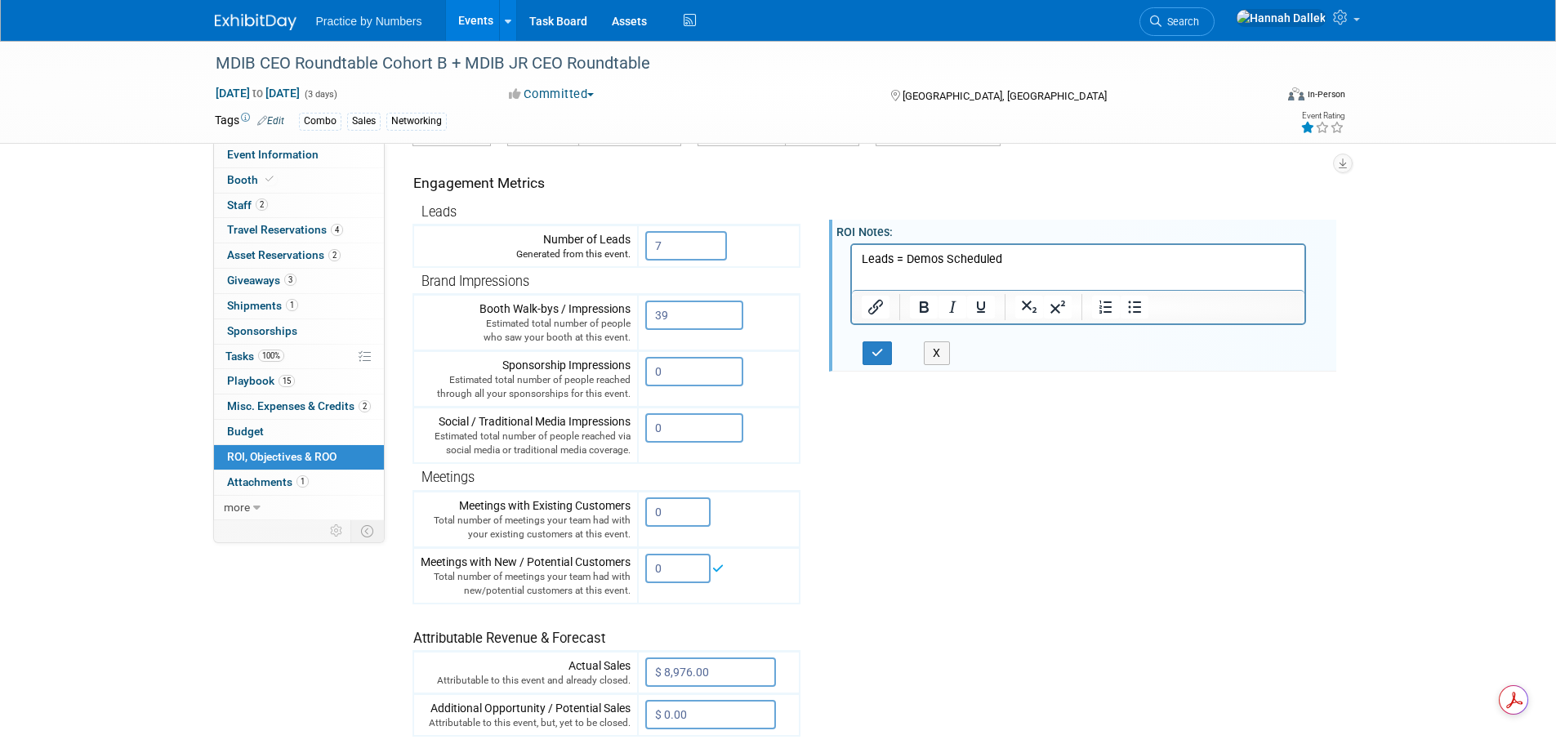
click at [836, 553] on tr "Engagement Metrics Leads Generated from this event. 7 X Brand Impressions 39" at bounding box center [870, 441] width 917 height 591
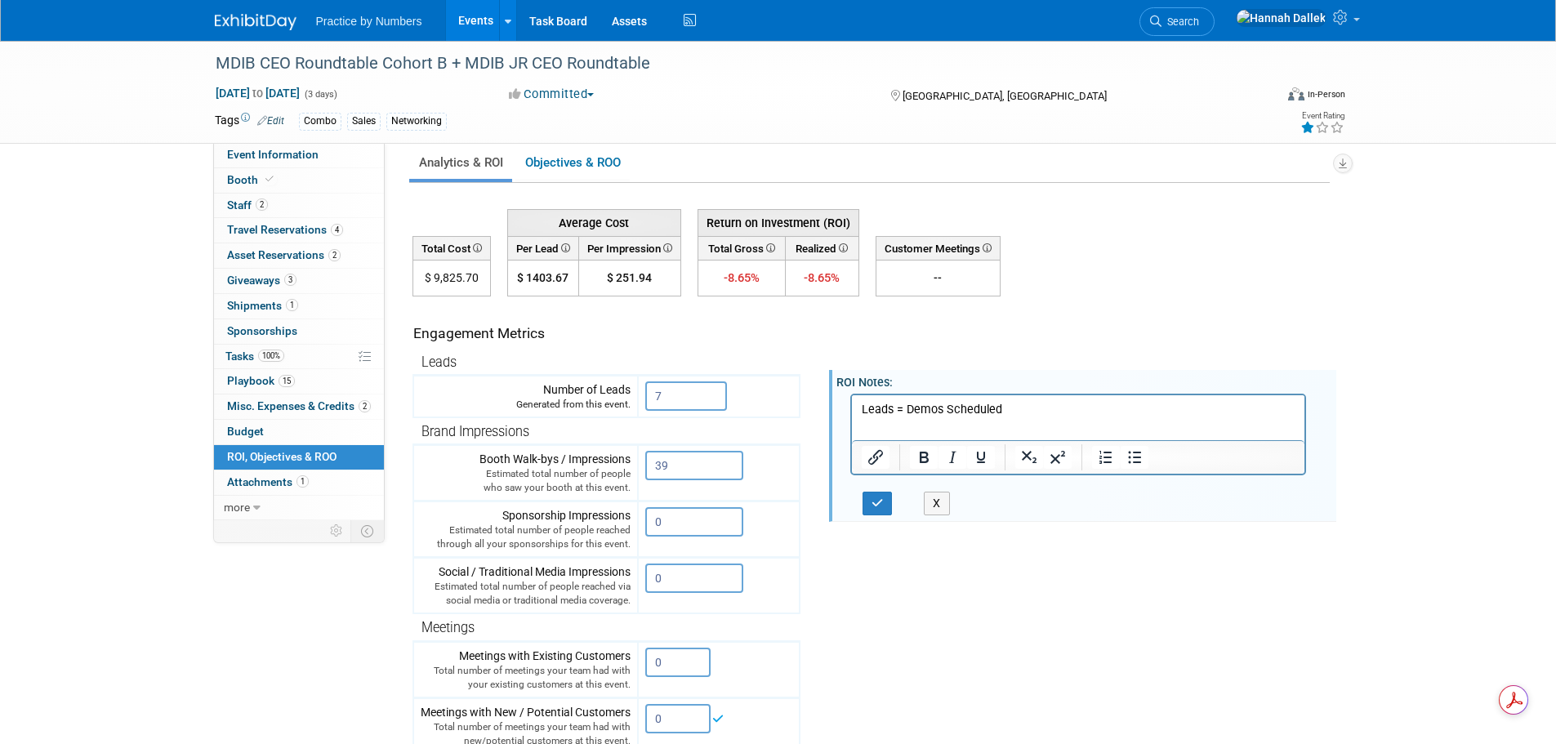
scroll to position [0, 0]
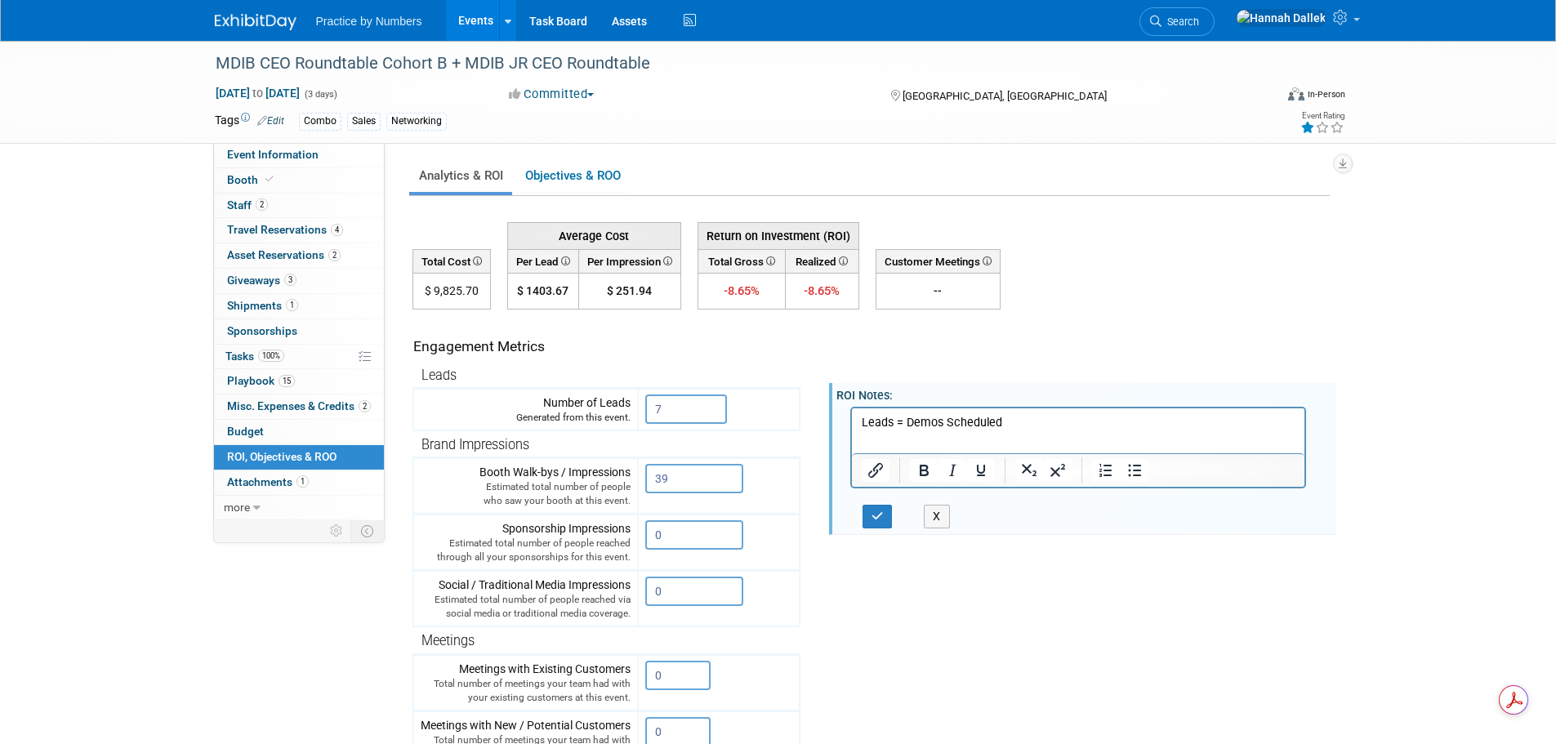
click at [988, 259] on icon at bounding box center [985, 260] width 11 height 9
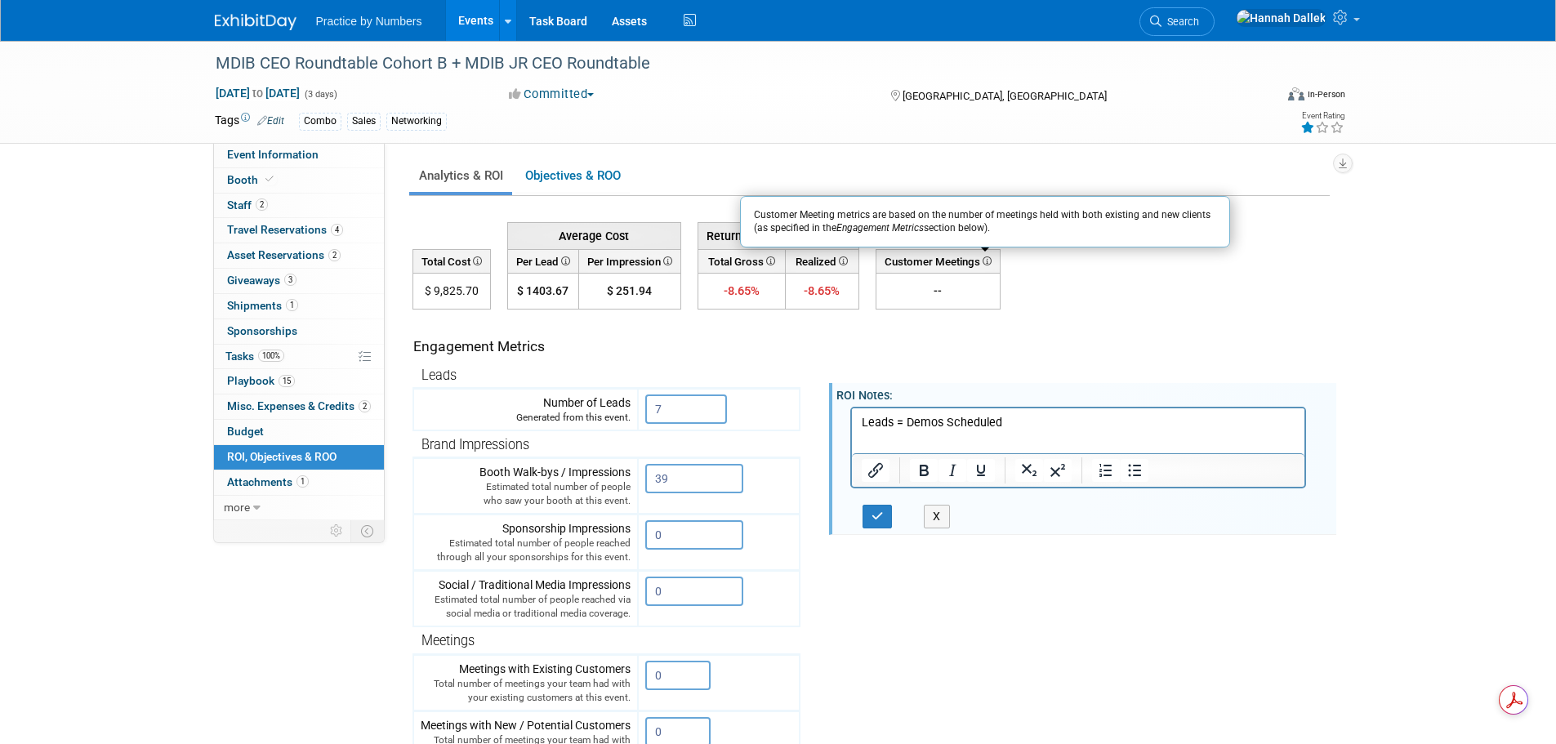
click at [1023, 280] on td "Average Cost Return on Investment (ROI) $ 1403.67" at bounding box center [870, 261] width 917 height 97
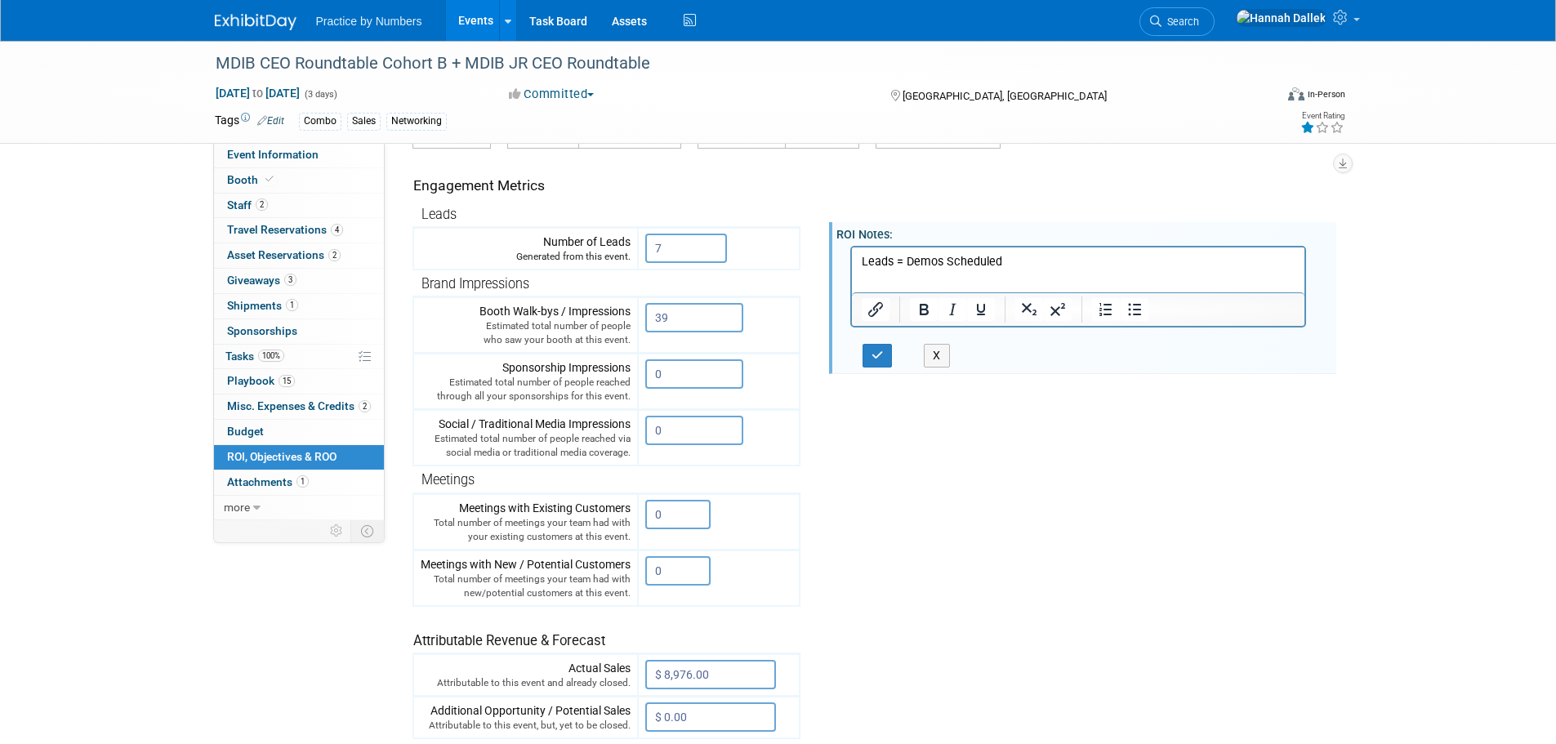
scroll to position [163, 0]
drag, startPoint x: 666, startPoint y: 570, endPoint x: 652, endPoint y: 572, distance: 14.8
click at [652, 572] on input "0" at bounding box center [677, 568] width 65 height 29
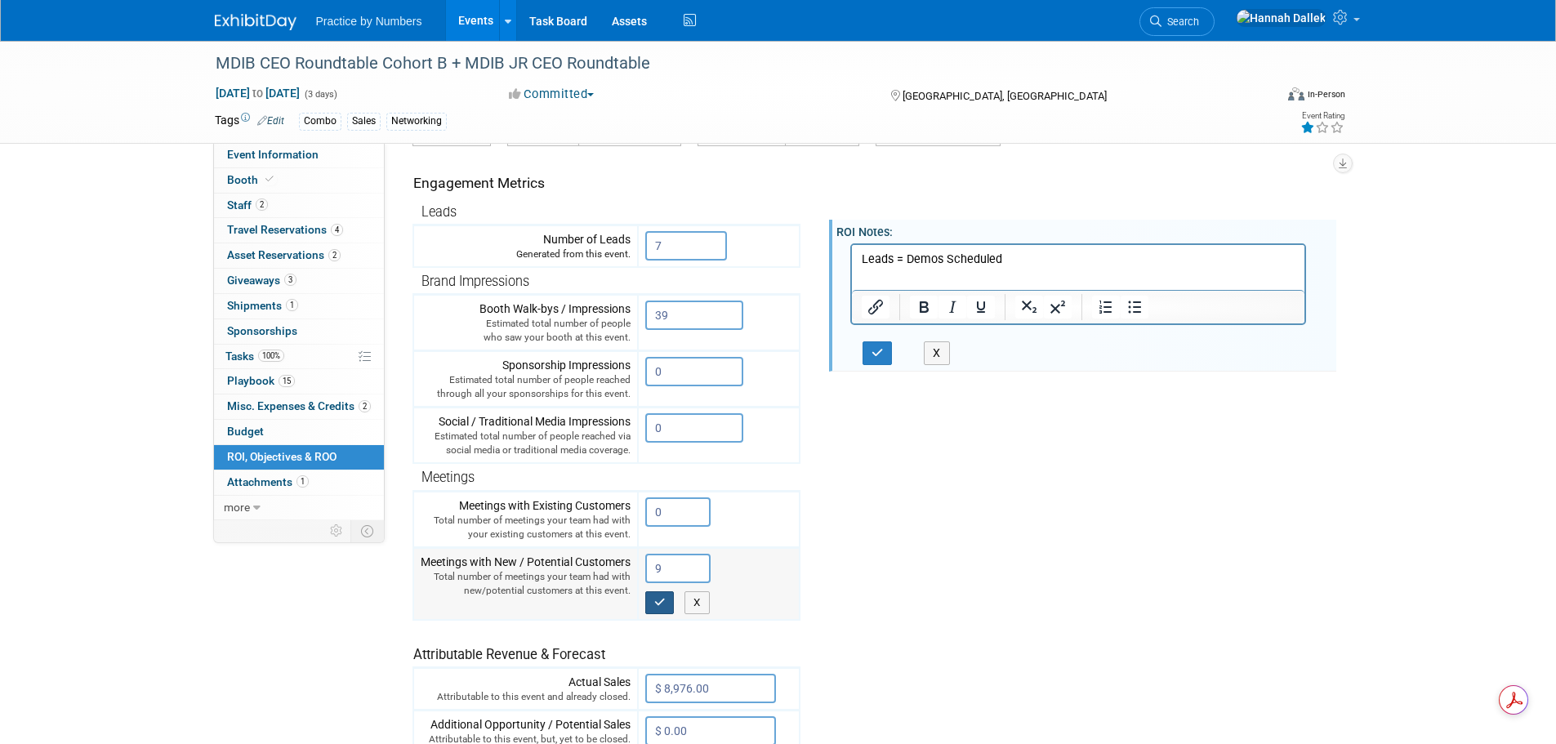
type input "9"
click at [662, 600] on icon "button" at bounding box center [659, 602] width 11 height 11
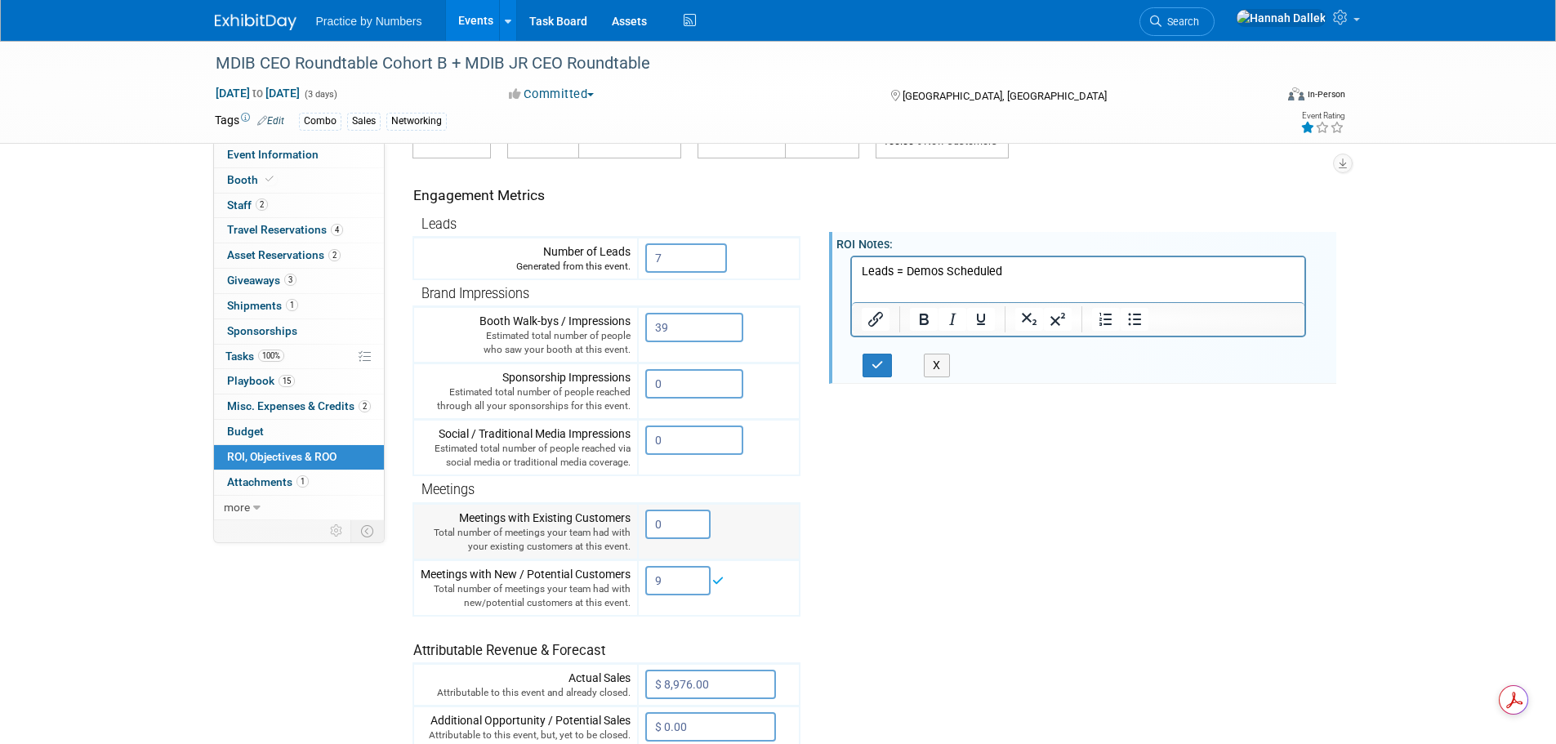
drag, startPoint x: 670, startPoint y: 529, endPoint x: 652, endPoint y: 528, distance: 18.0
click at [652, 528] on input "0" at bounding box center [677, 524] width 65 height 29
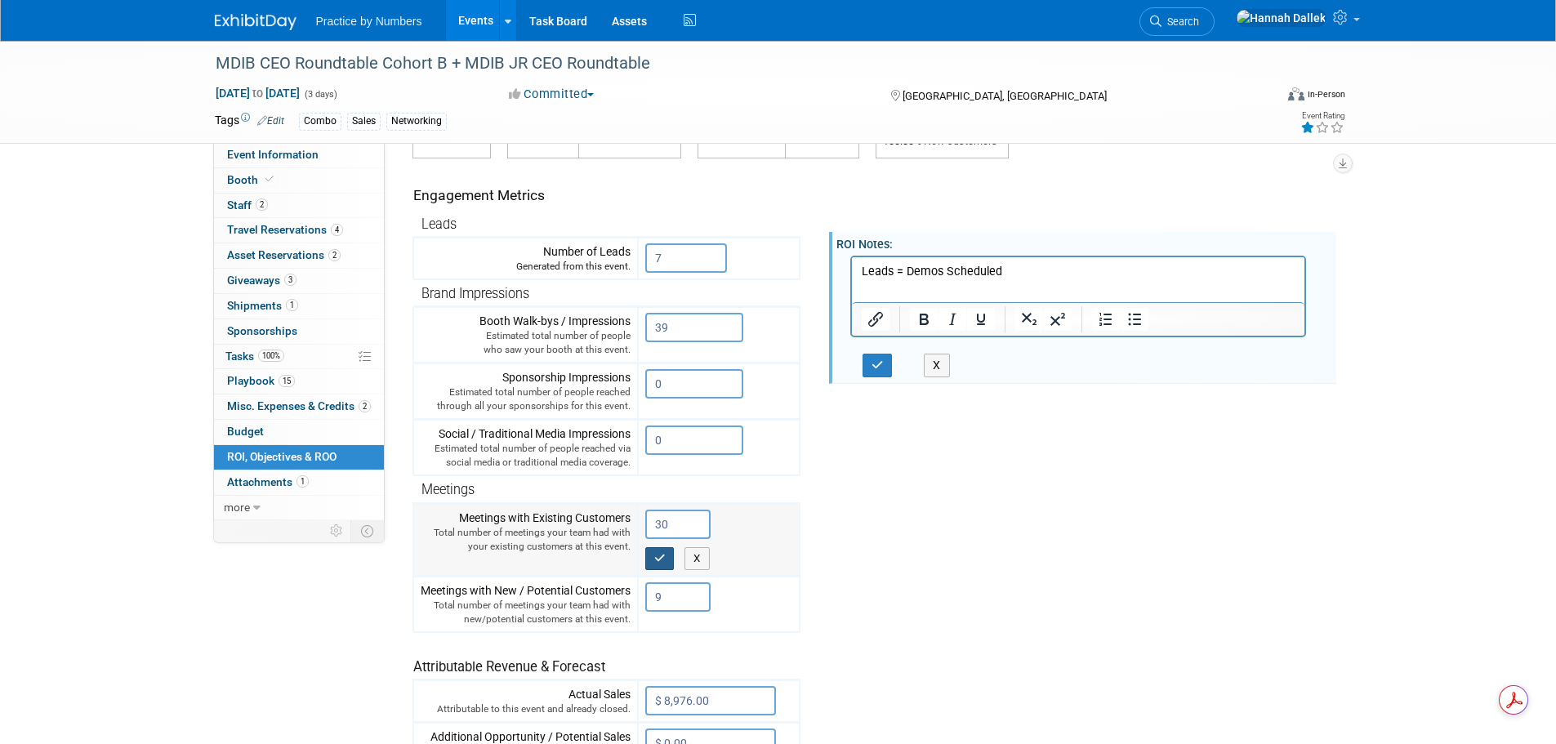
type input "30"
click at [659, 558] on icon "button" at bounding box center [659, 558] width 11 height 11
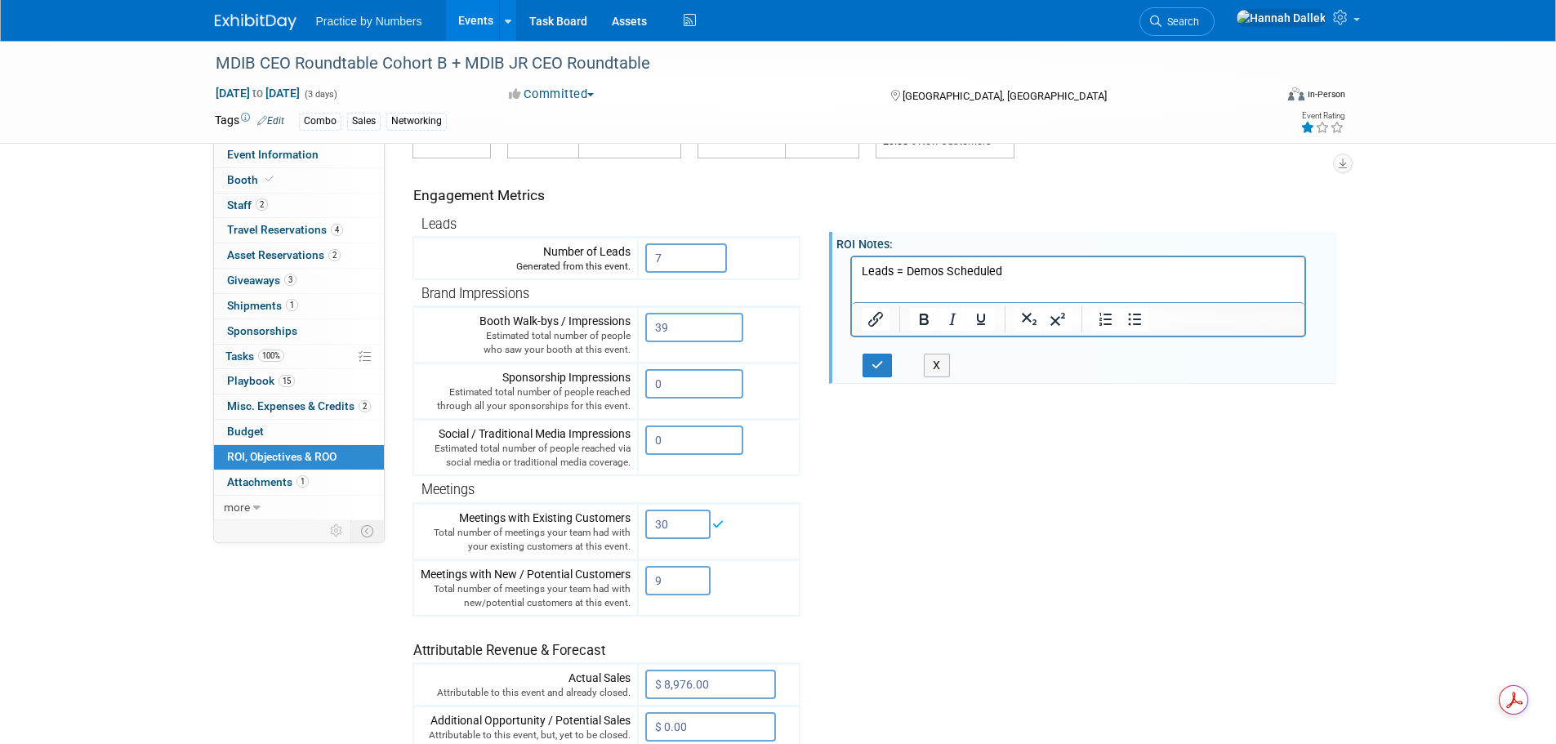
click at [836, 533] on tr "Engagement Metrics Leads Generated from this event. 7 X Brand Impressions 39" at bounding box center [870, 453] width 917 height 591
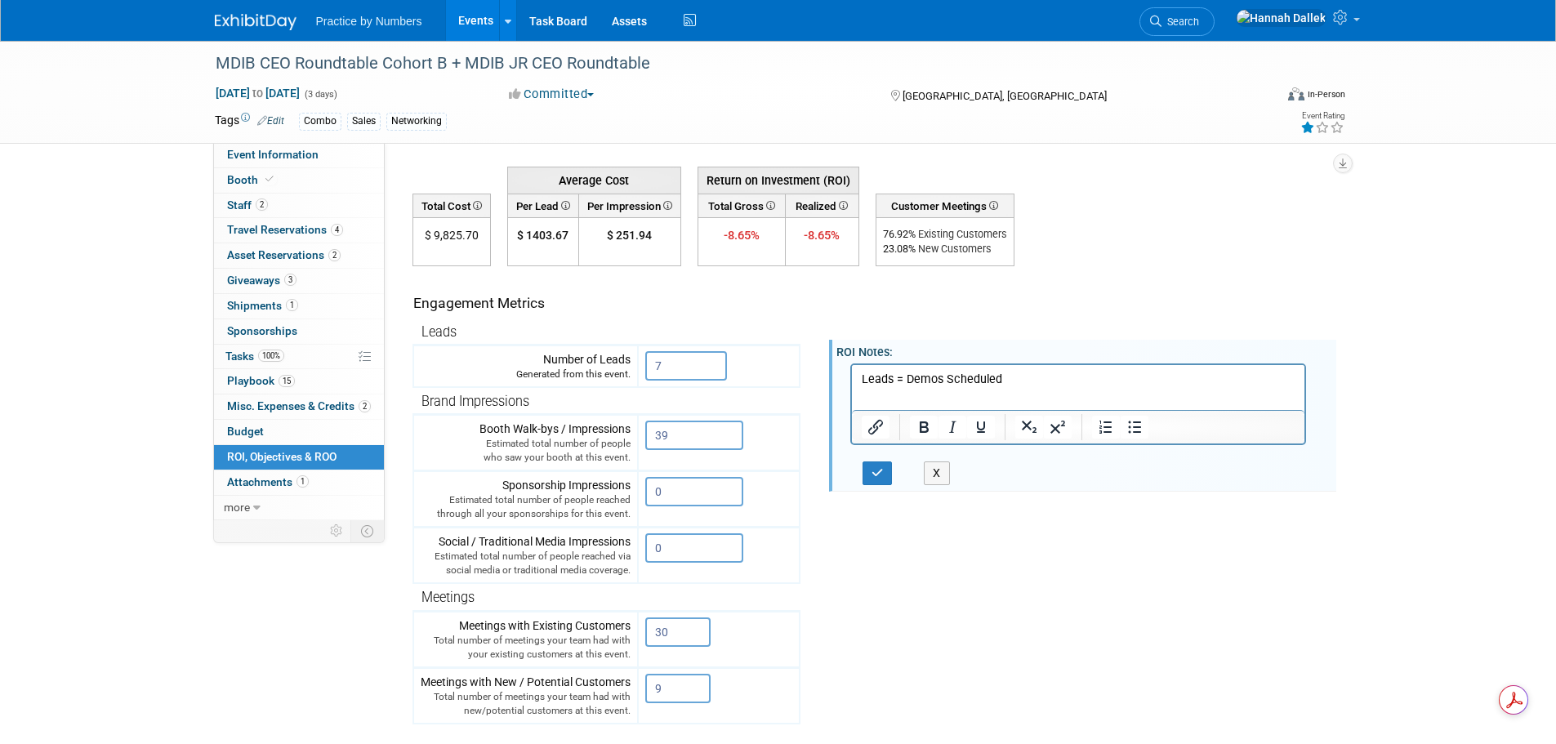
scroll to position [0, 0]
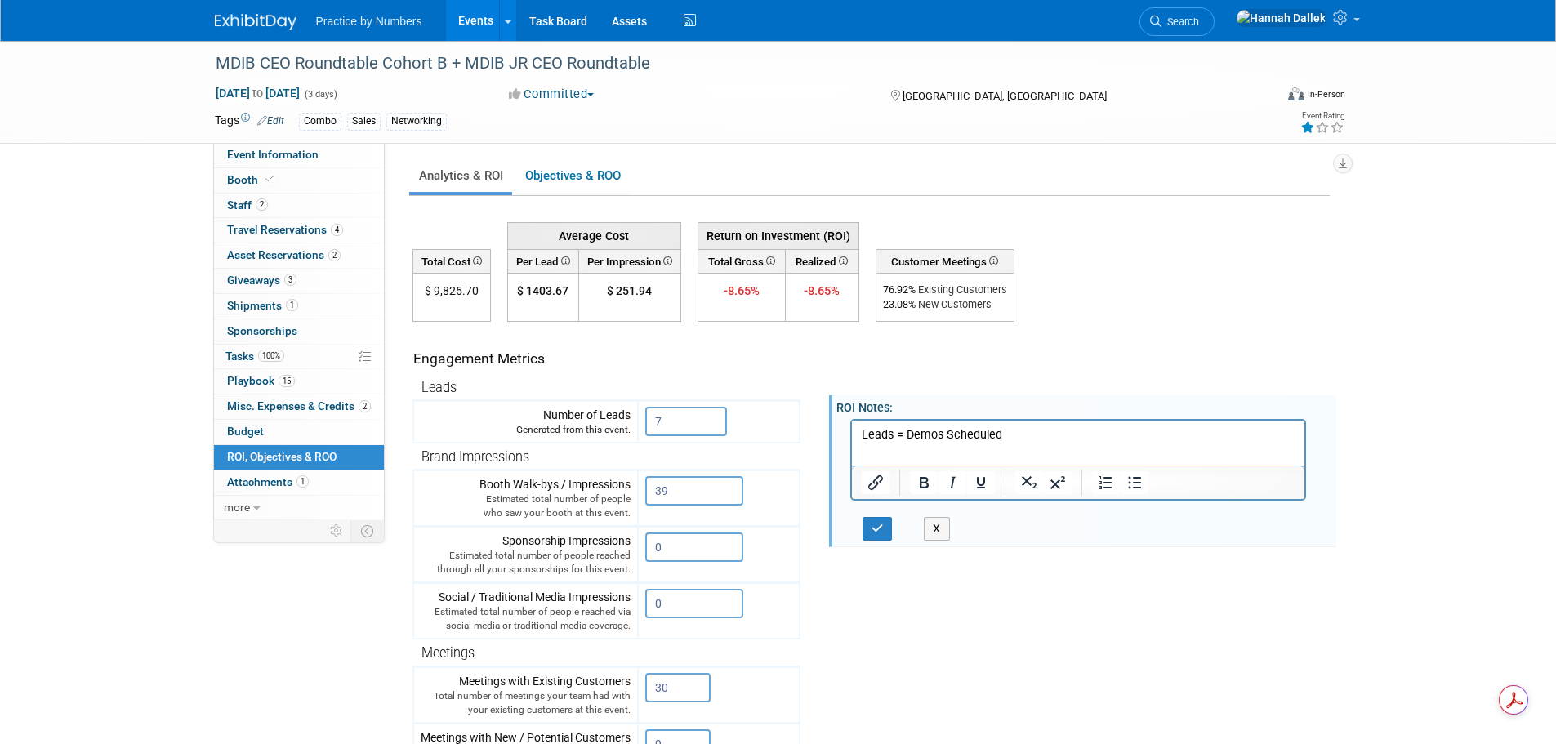
click at [1004, 436] on p "Leads = Demos Scheduled" at bounding box center [1078, 434] width 435 height 16
click at [872, 533] on icon "button" at bounding box center [878, 528] width 12 height 11
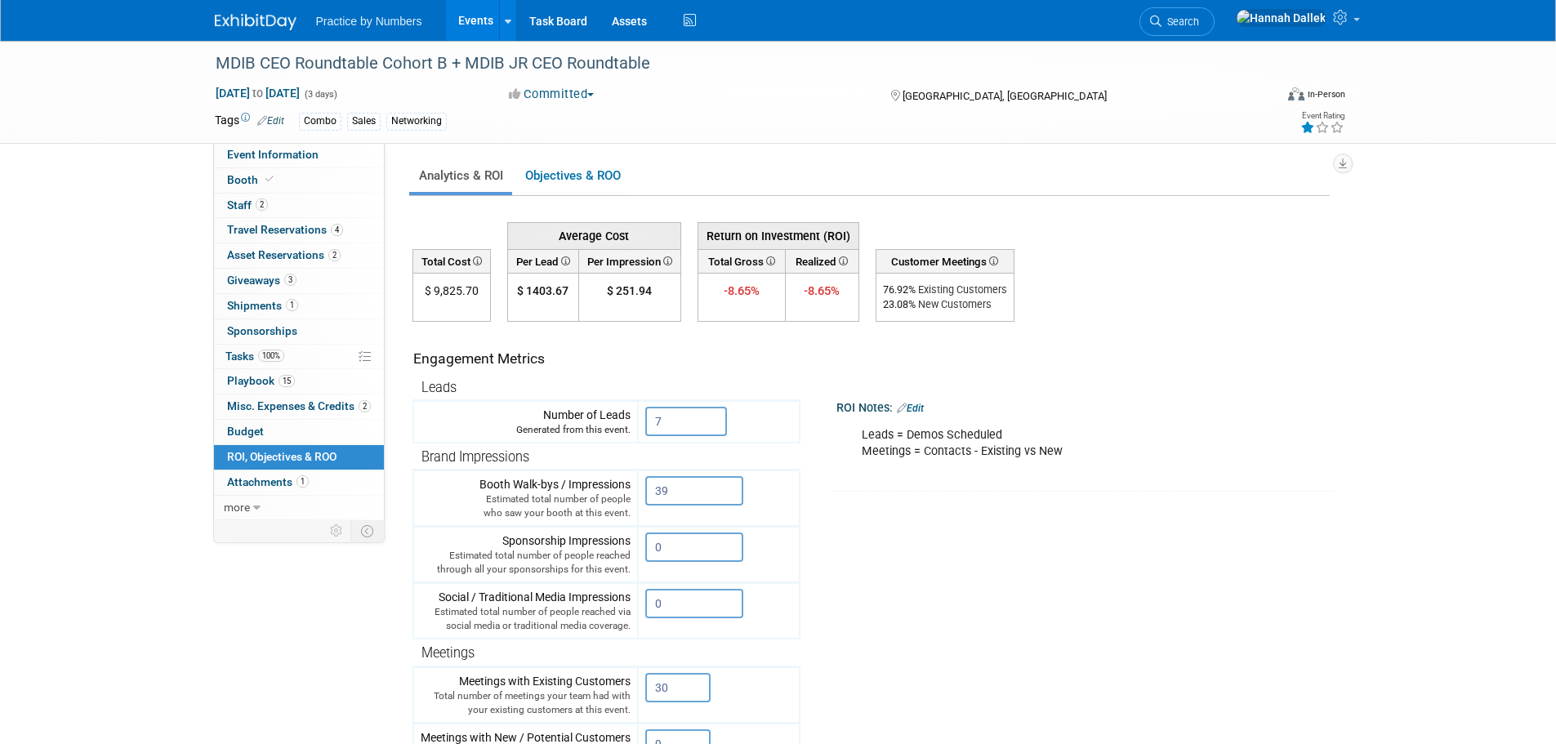
click at [924, 405] on link "Edit" at bounding box center [910, 408] width 27 height 11
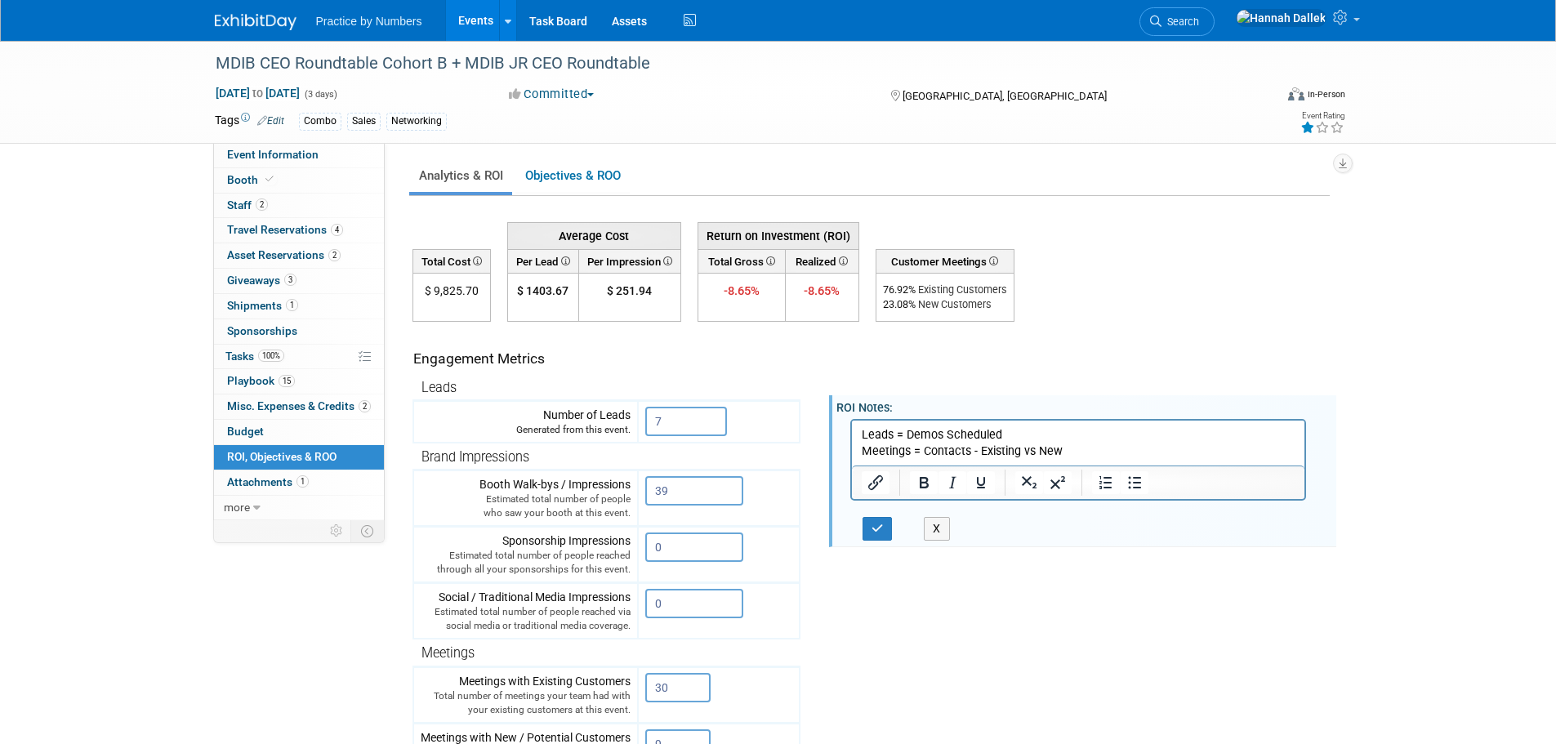
click at [1005, 429] on p "Leads = Demos Scheduled Meetings = Contacts - Existing vs New" at bounding box center [1078, 442] width 435 height 33
click at [939, 452] on p "Impressions = Contacts Meetings = Contacts - Existing vs New" at bounding box center [1078, 459] width 435 height 33
click at [1027, 449] on p "Impressions = Total Contacts Meetings = Contacts - Existing vs New" at bounding box center [1078, 459] width 435 height 33
click at [1058, 469] on p "Impressions = Total Contacts Meetings = Contacts - Existing vs New" at bounding box center [1078, 459] width 435 height 33
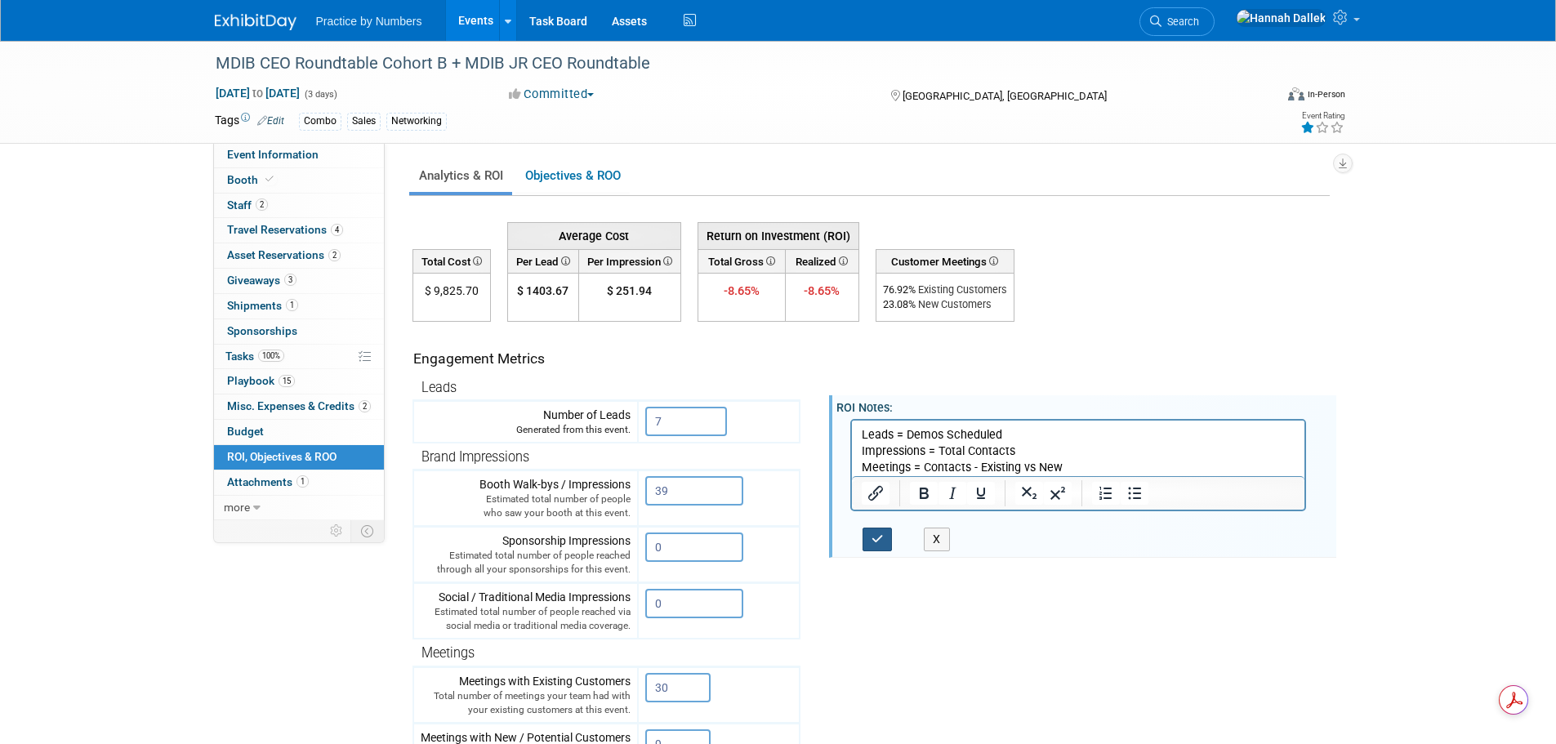
click at [881, 535] on icon "button" at bounding box center [878, 538] width 12 height 11
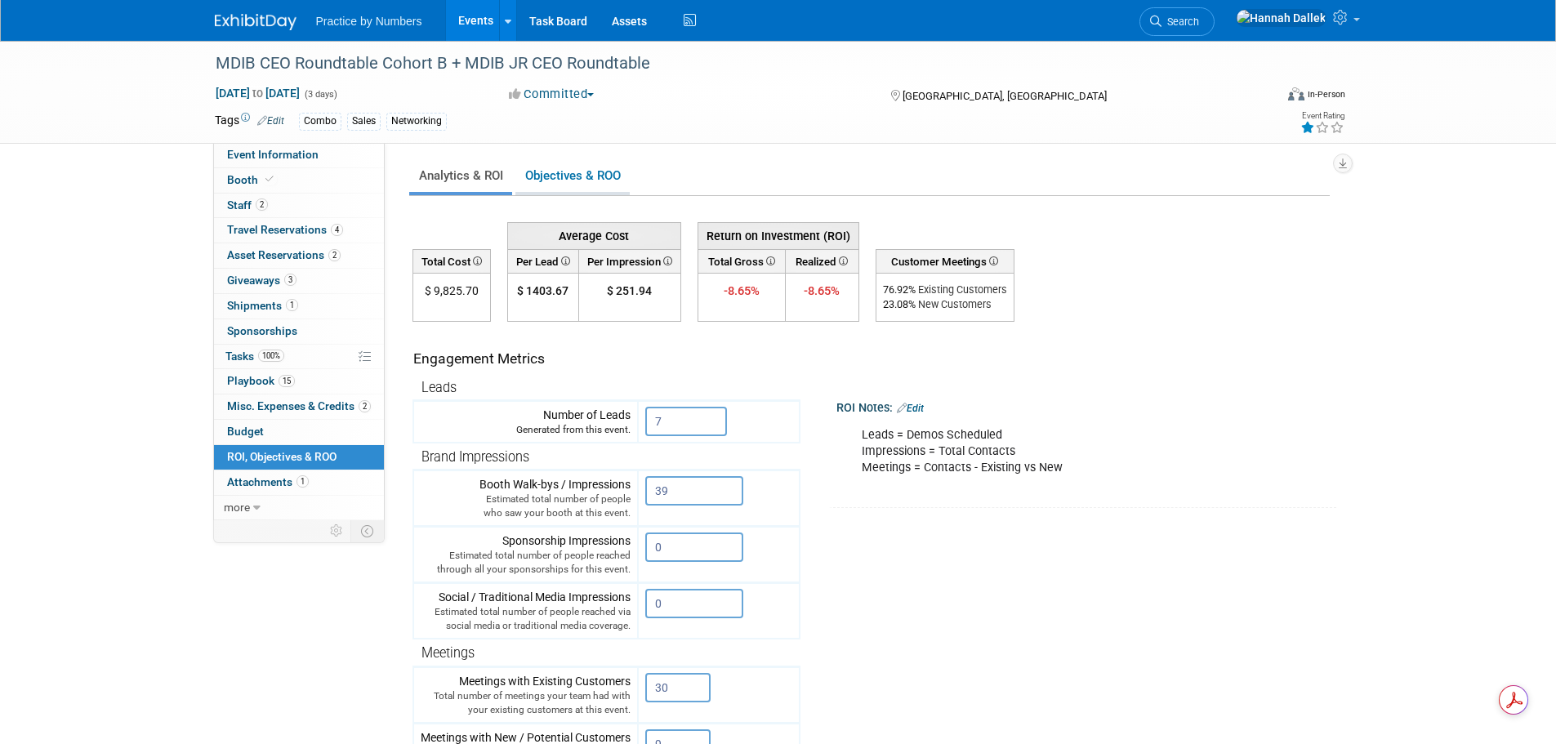
click at [564, 178] on link "Objectives & ROO 0" at bounding box center [572, 176] width 114 height 32
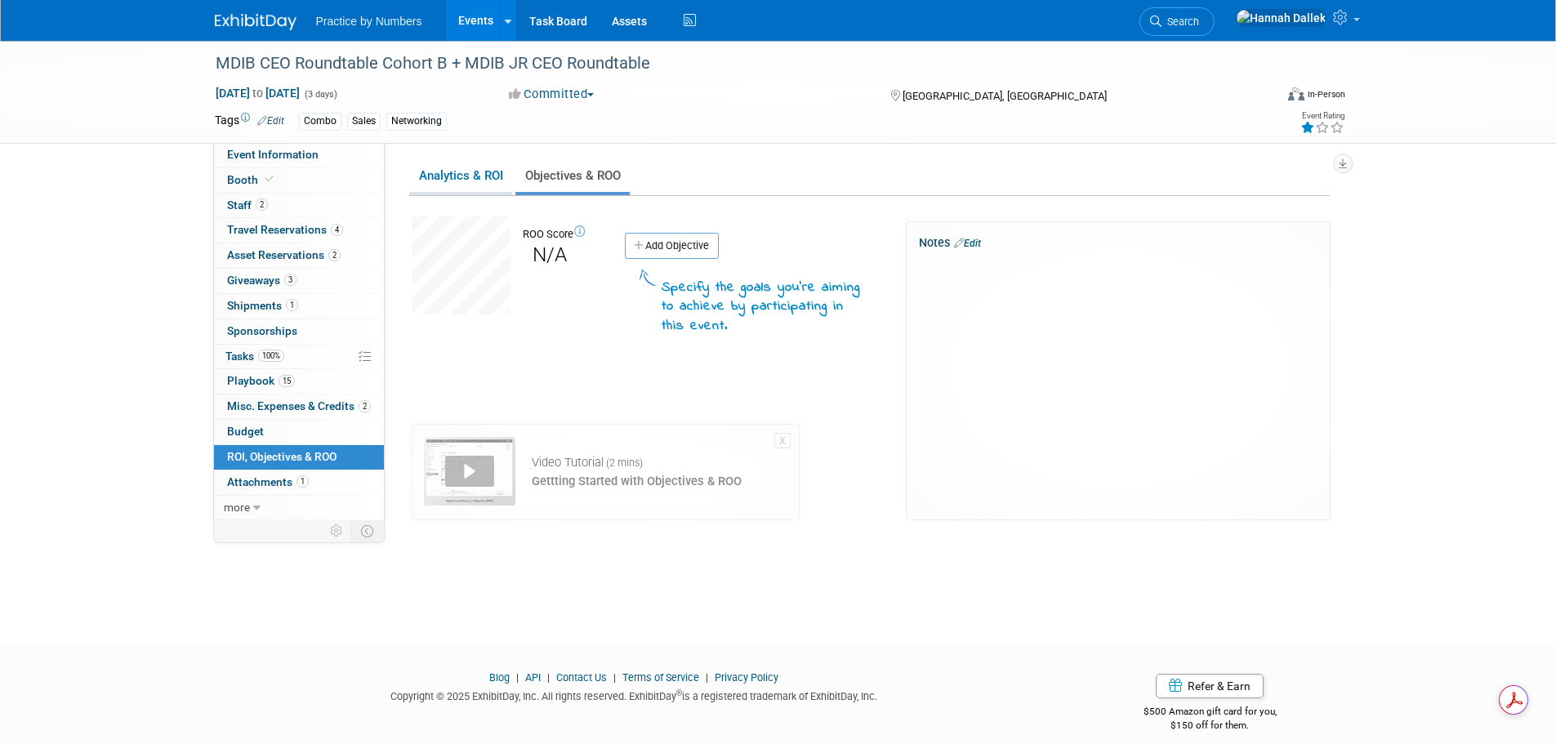
click at [478, 175] on link "Analytics & ROI" at bounding box center [460, 176] width 103 height 32
